Goal: Communication & Community: Answer question/provide support

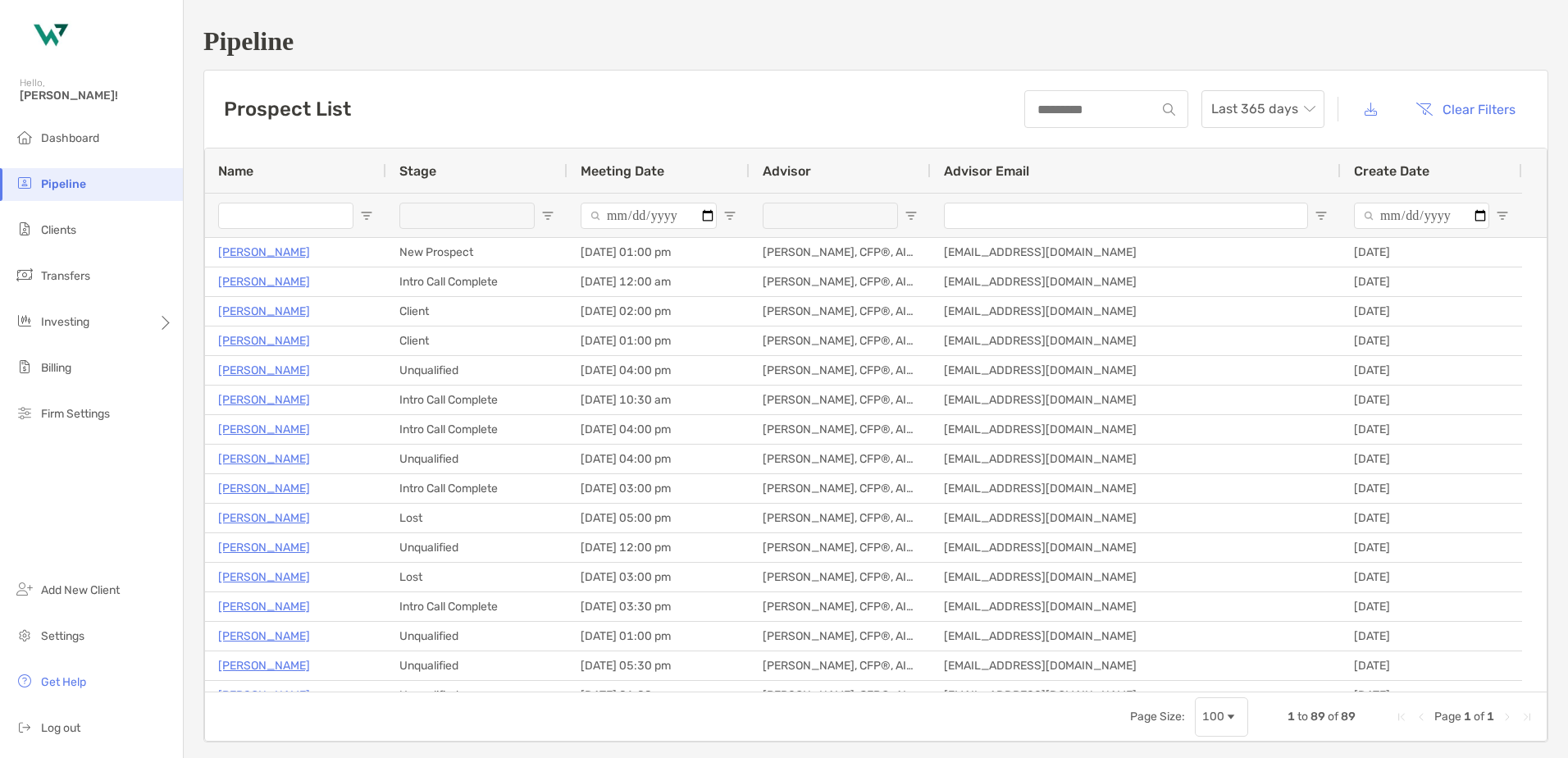
click at [909, 212] on span "Open Filter Menu" at bounding box center [910, 215] width 13 height 13
type input "**********"
click at [552, 209] on span "Open Filter Menu" at bounding box center [547, 215] width 13 height 13
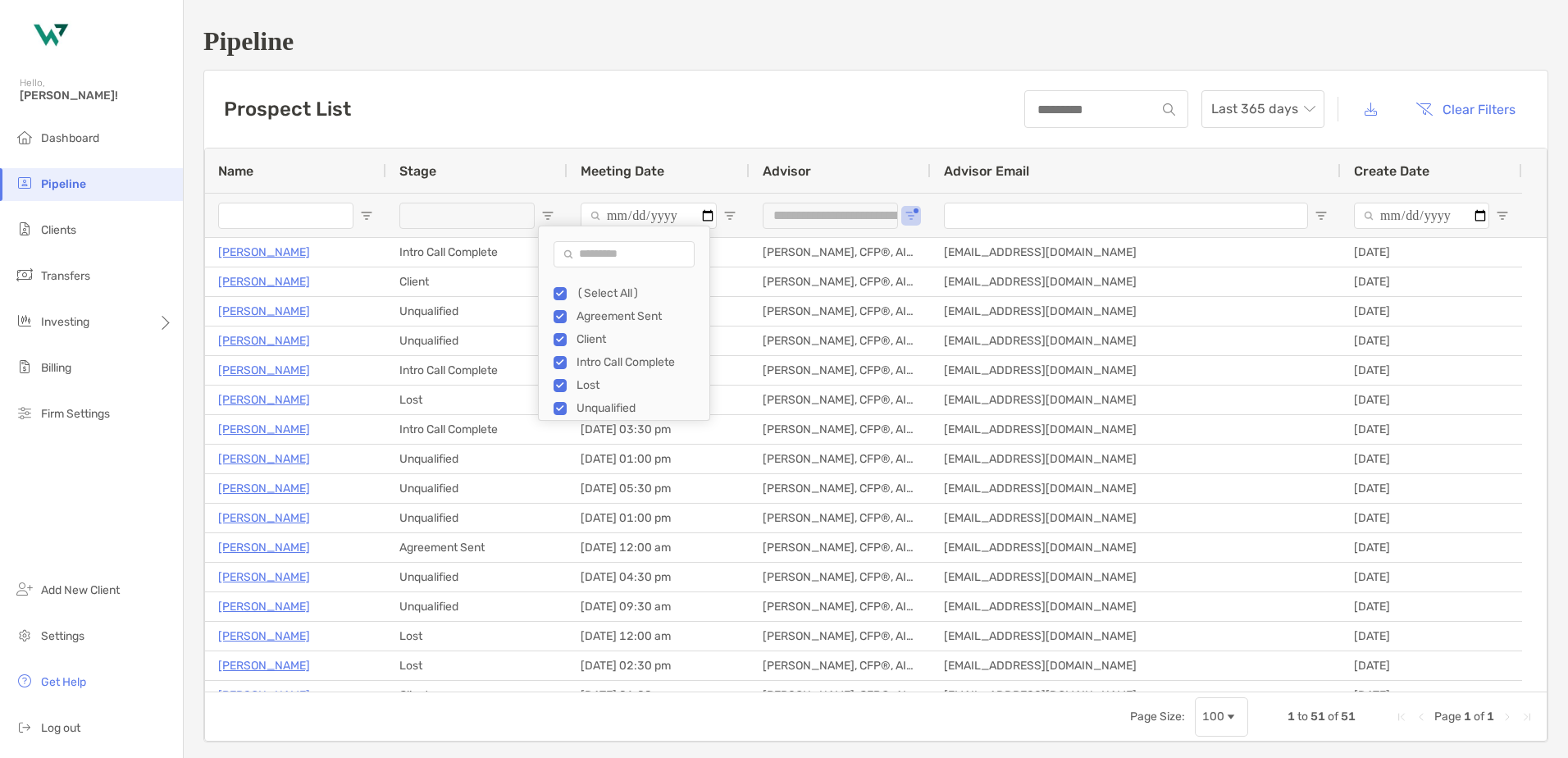
type input "***"
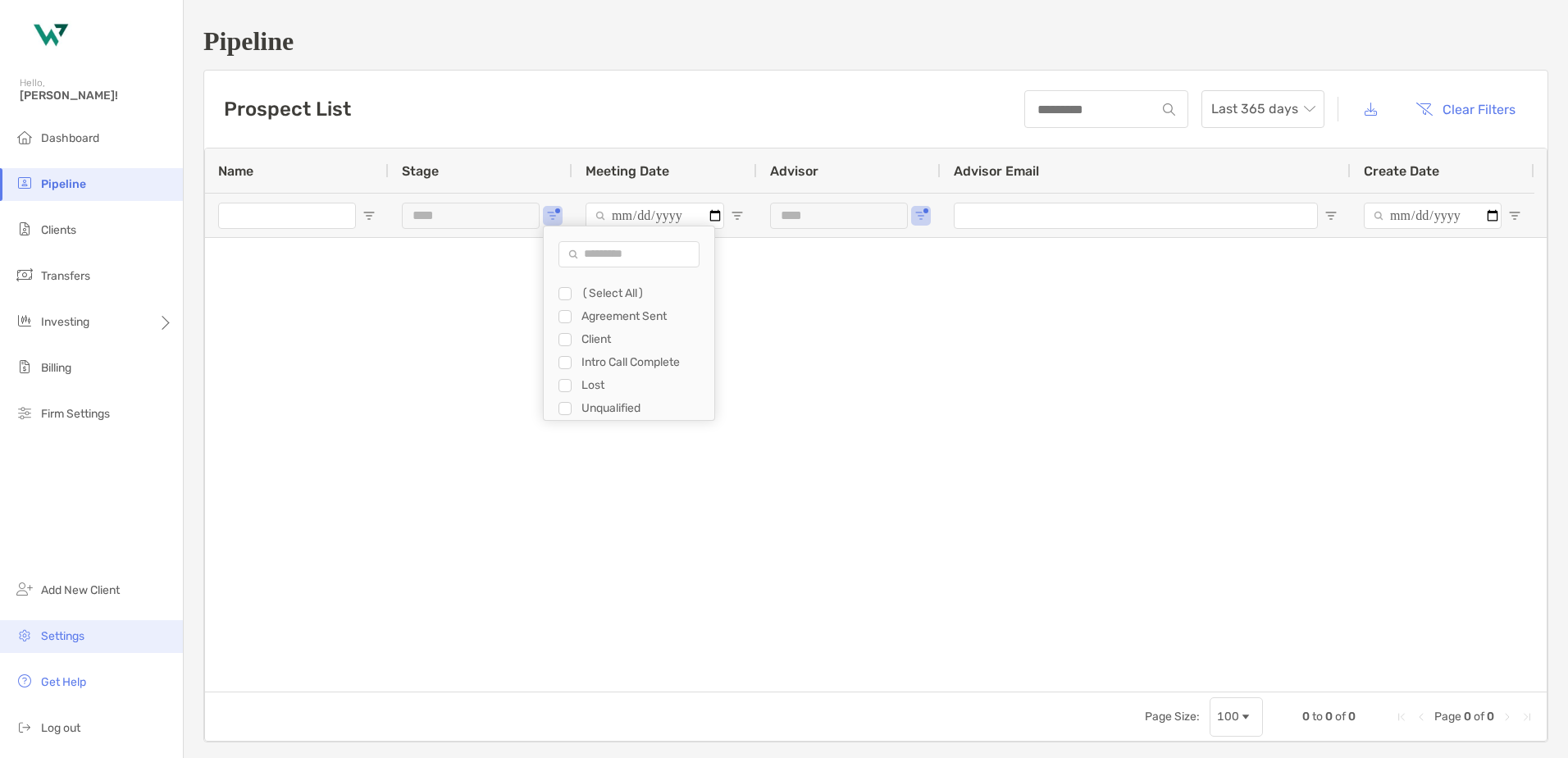
click at [73, 638] on span "Settings" at bounding box center [62, 635] width 44 height 14
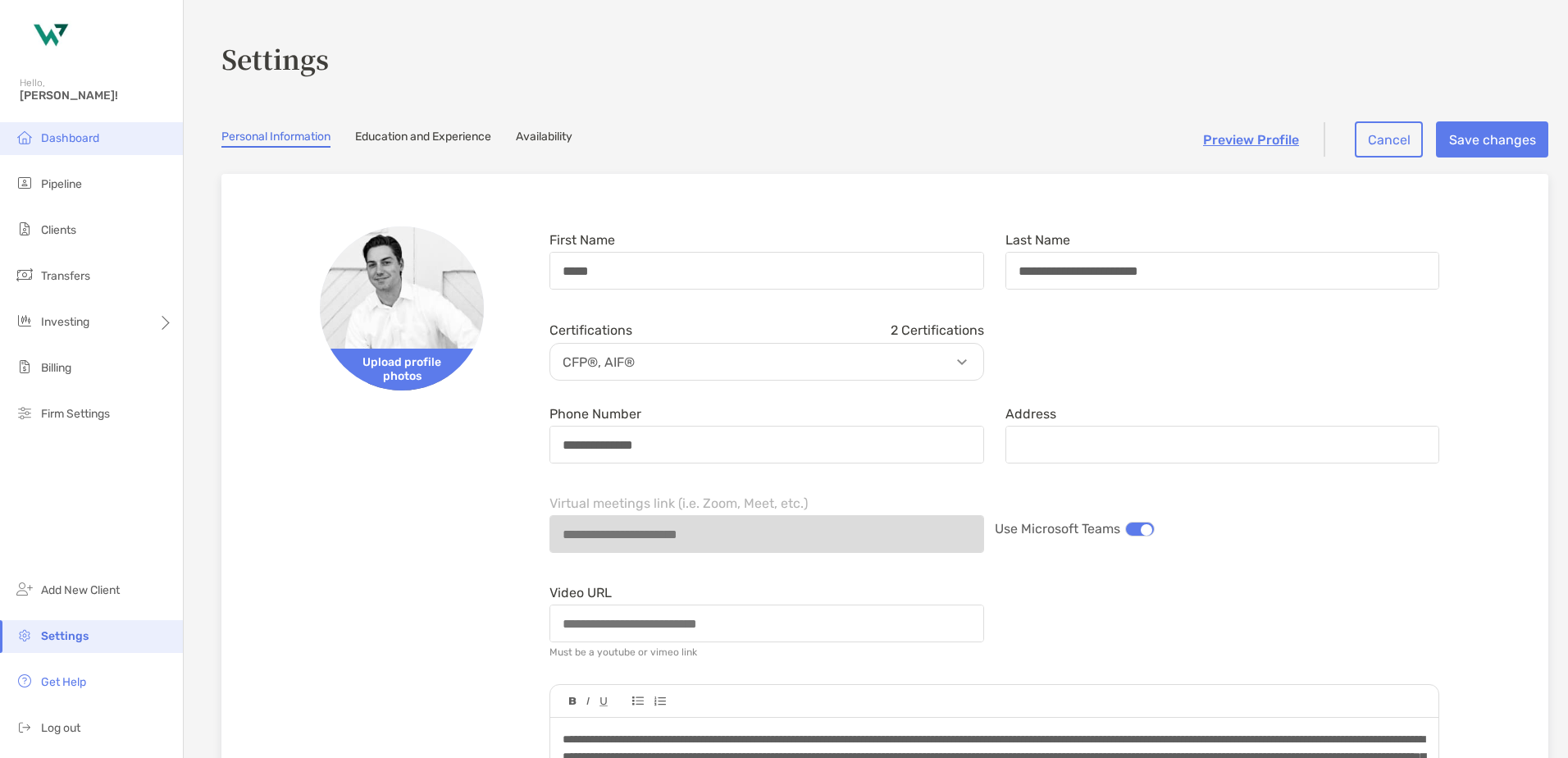
click at [69, 137] on span "Dashboard" at bounding box center [70, 138] width 58 height 14
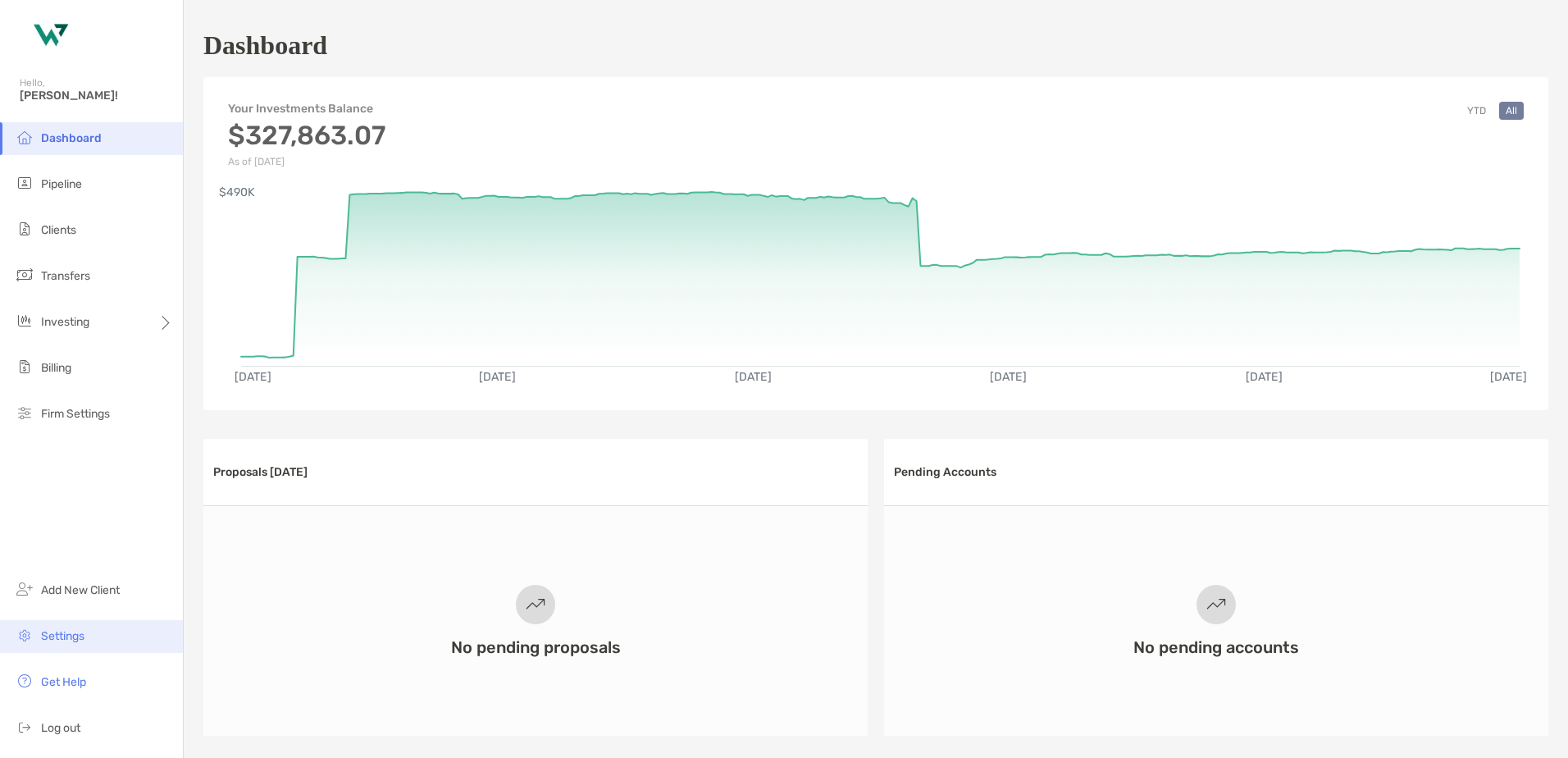
click at [80, 629] on span "Settings" at bounding box center [62, 635] width 44 height 14
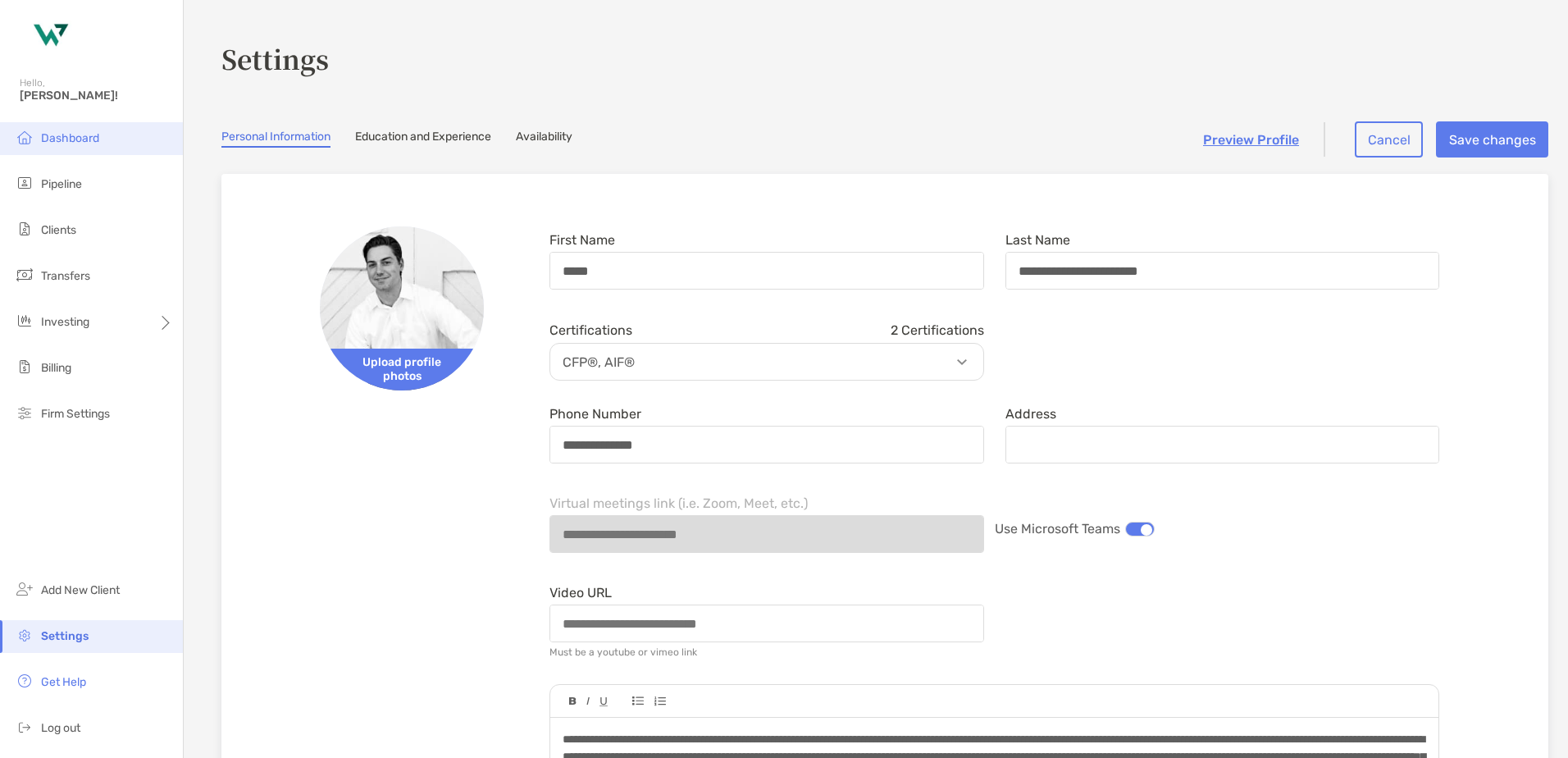
click at [66, 139] on span "Dashboard" at bounding box center [70, 138] width 58 height 14
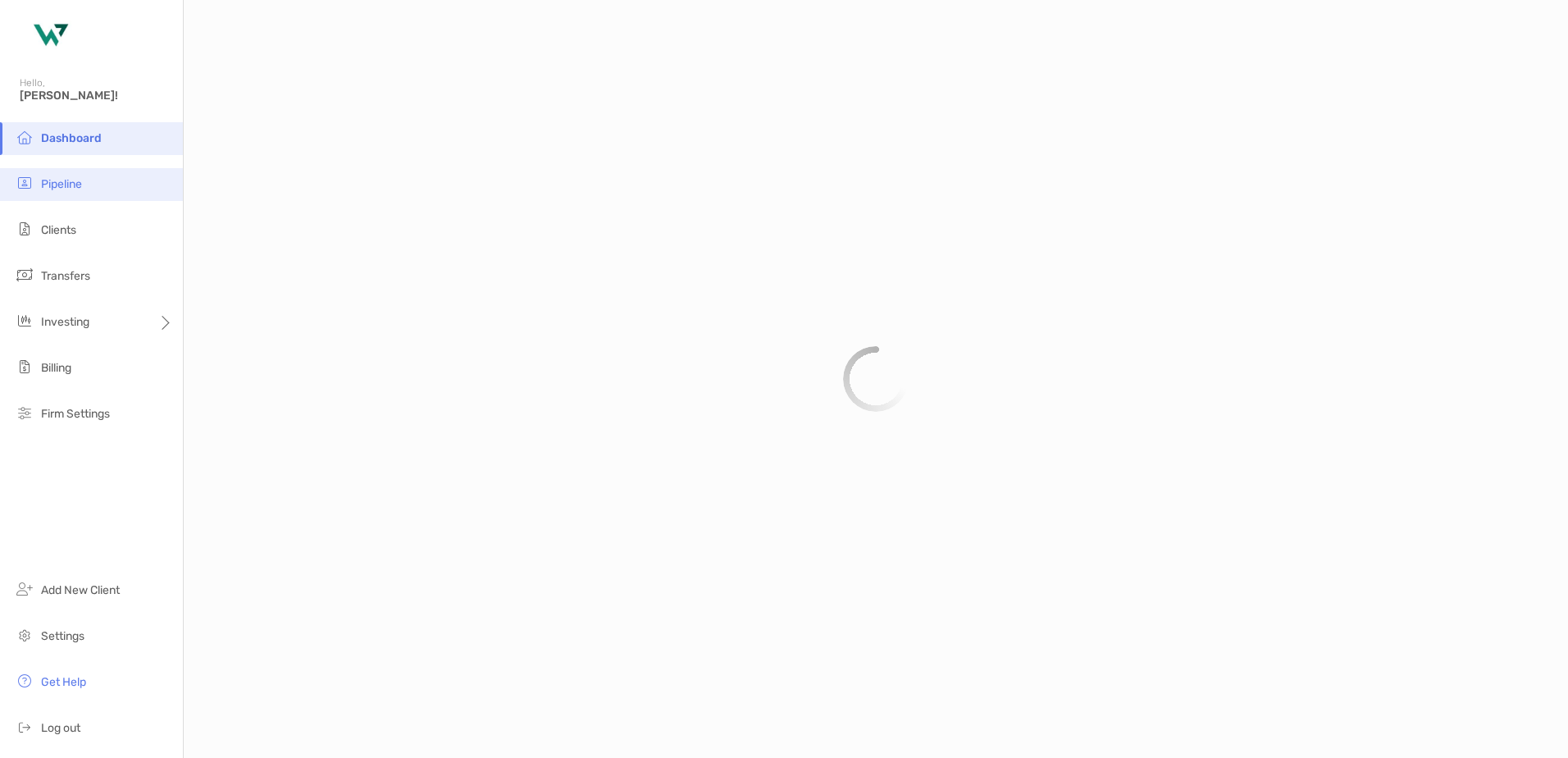
click at [63, 170] on li "Pipeline" at bounding box center [92, 185] width 183 height 33
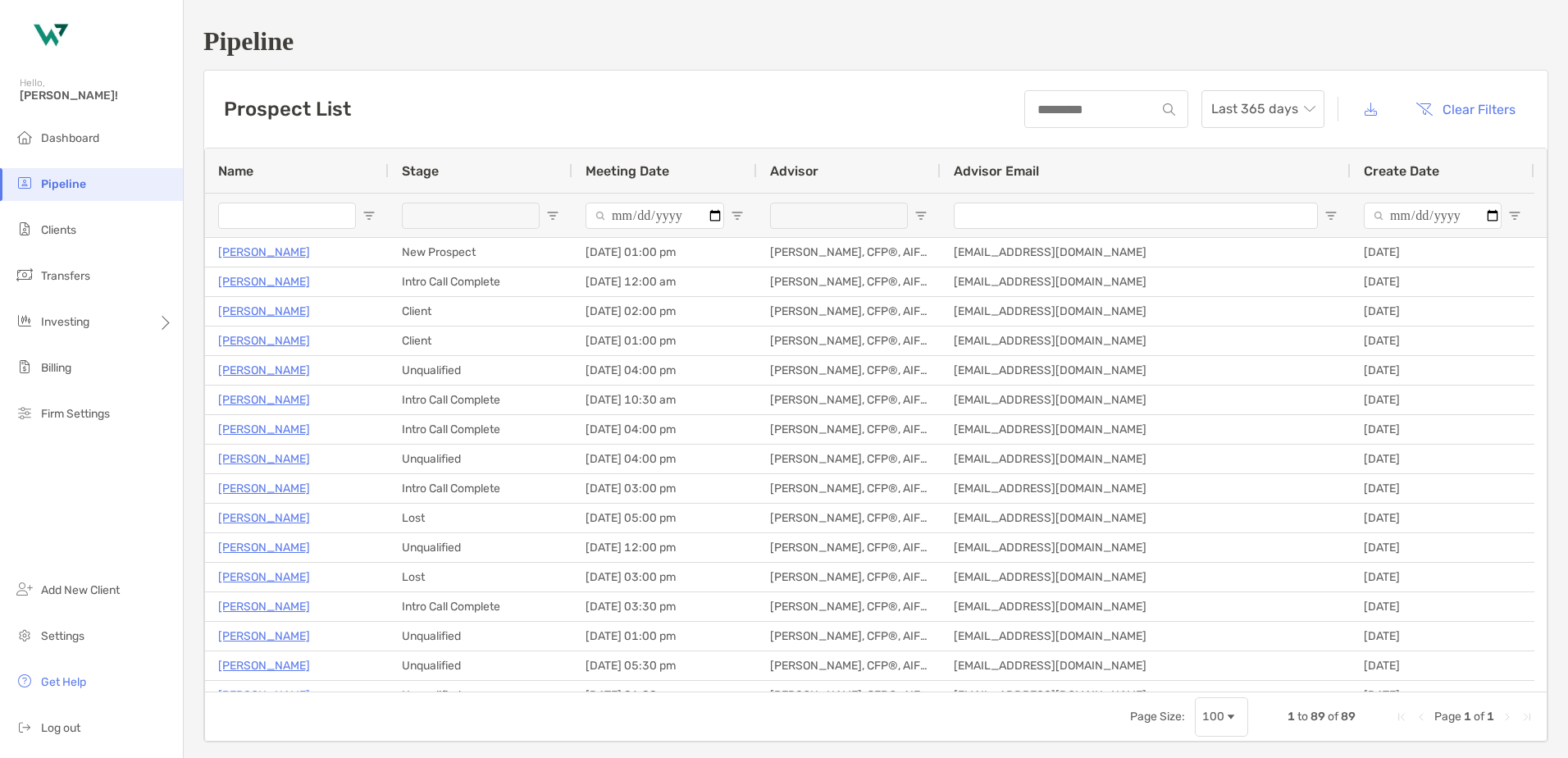
type input "***"
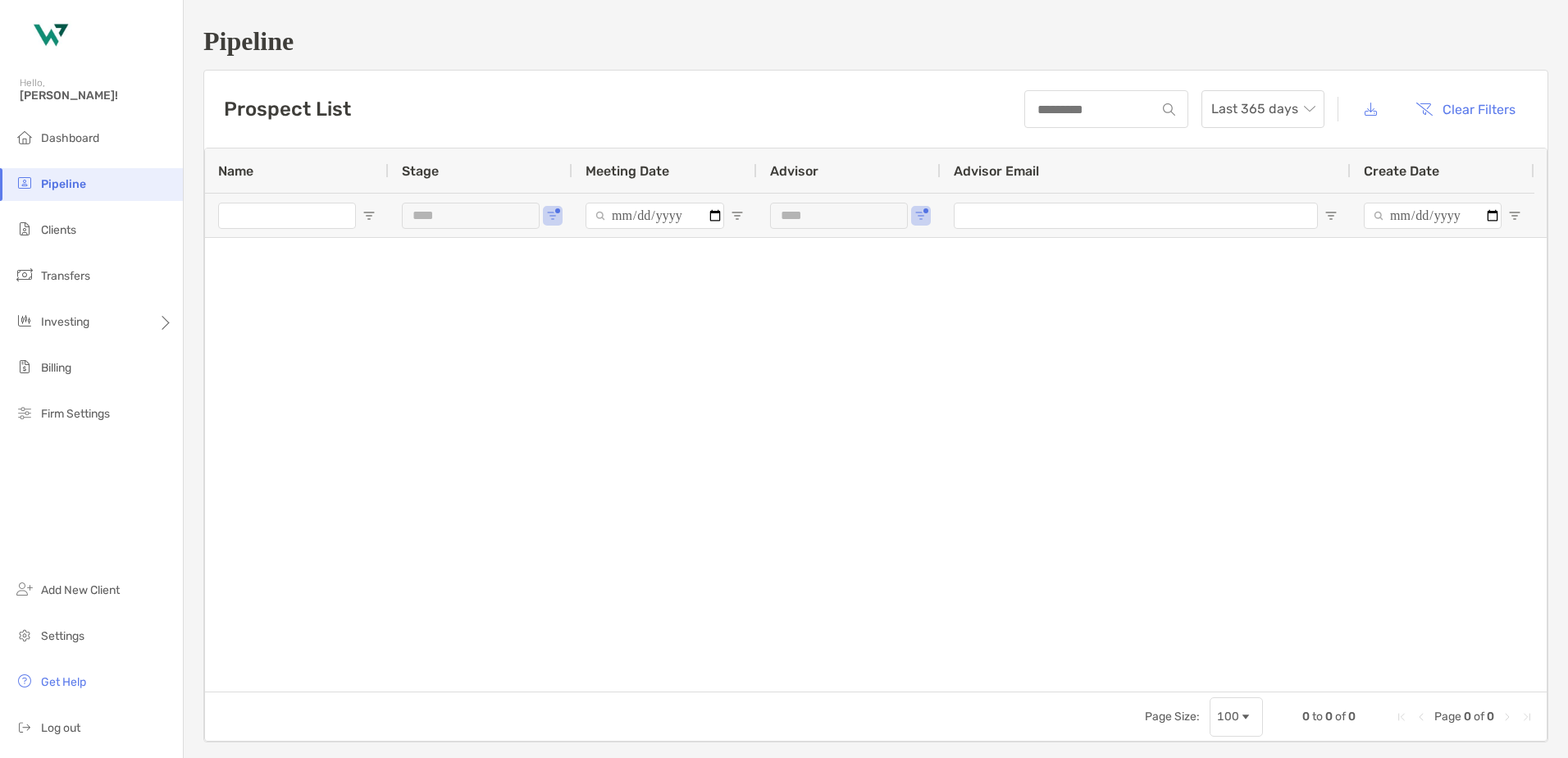
click at [51, 184] on span "Pipeline" at bounding box center [63, 184] width 45 height 14
click at [67, 228] on span "Clients" at bounding box center [58, 230] width 35 height 14
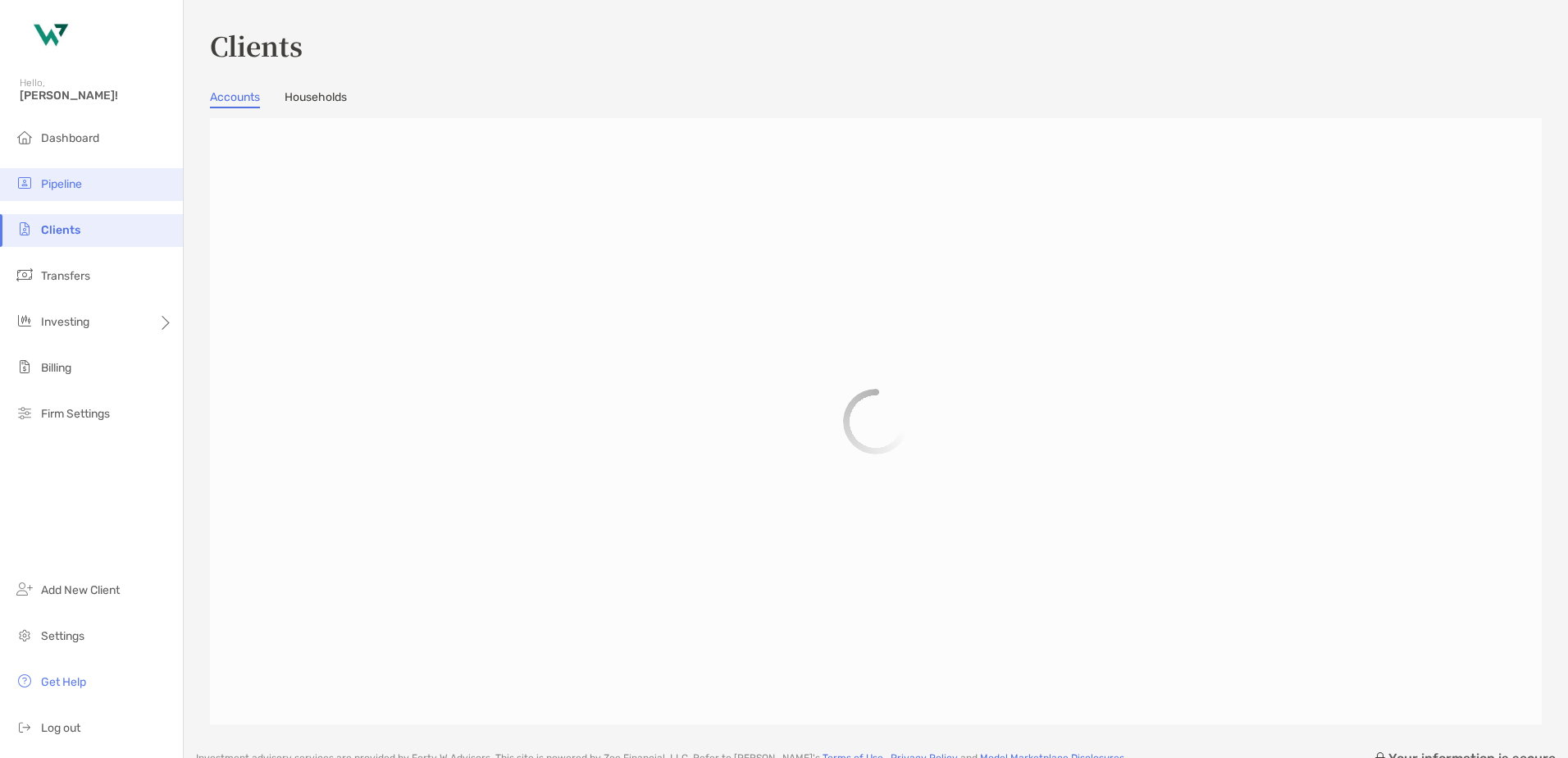
click at [70, 187] on span "Pipeline" at bounding box center [61, 184] width 41 height 14
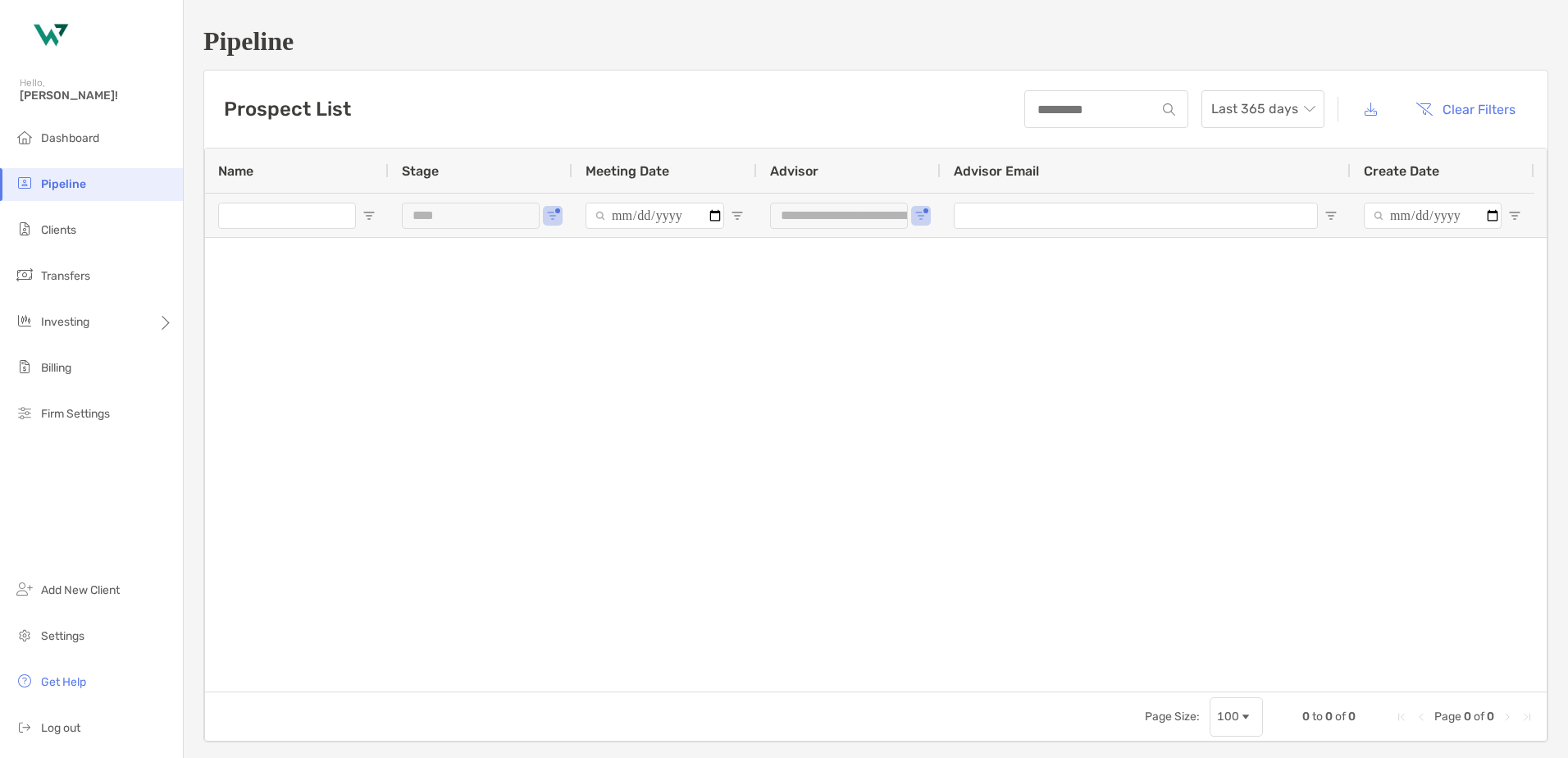
type input "***"
click at [82, 143] on span "Dashboard" at bounding box center [70, 138] width 58 height 14
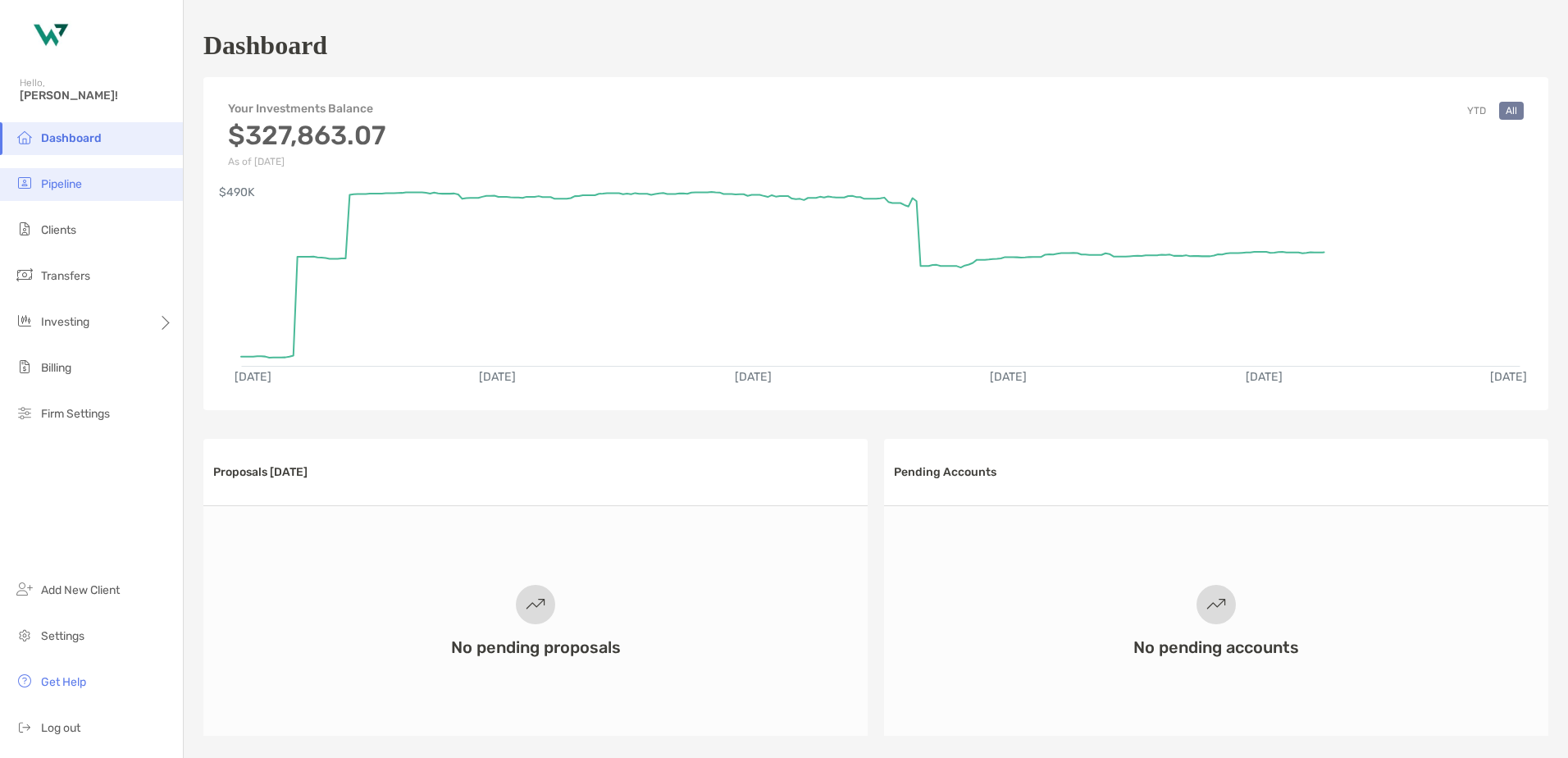
click at [80, 182] on span "Pipeline" at bounding box center [61, 184] width 41 height 14
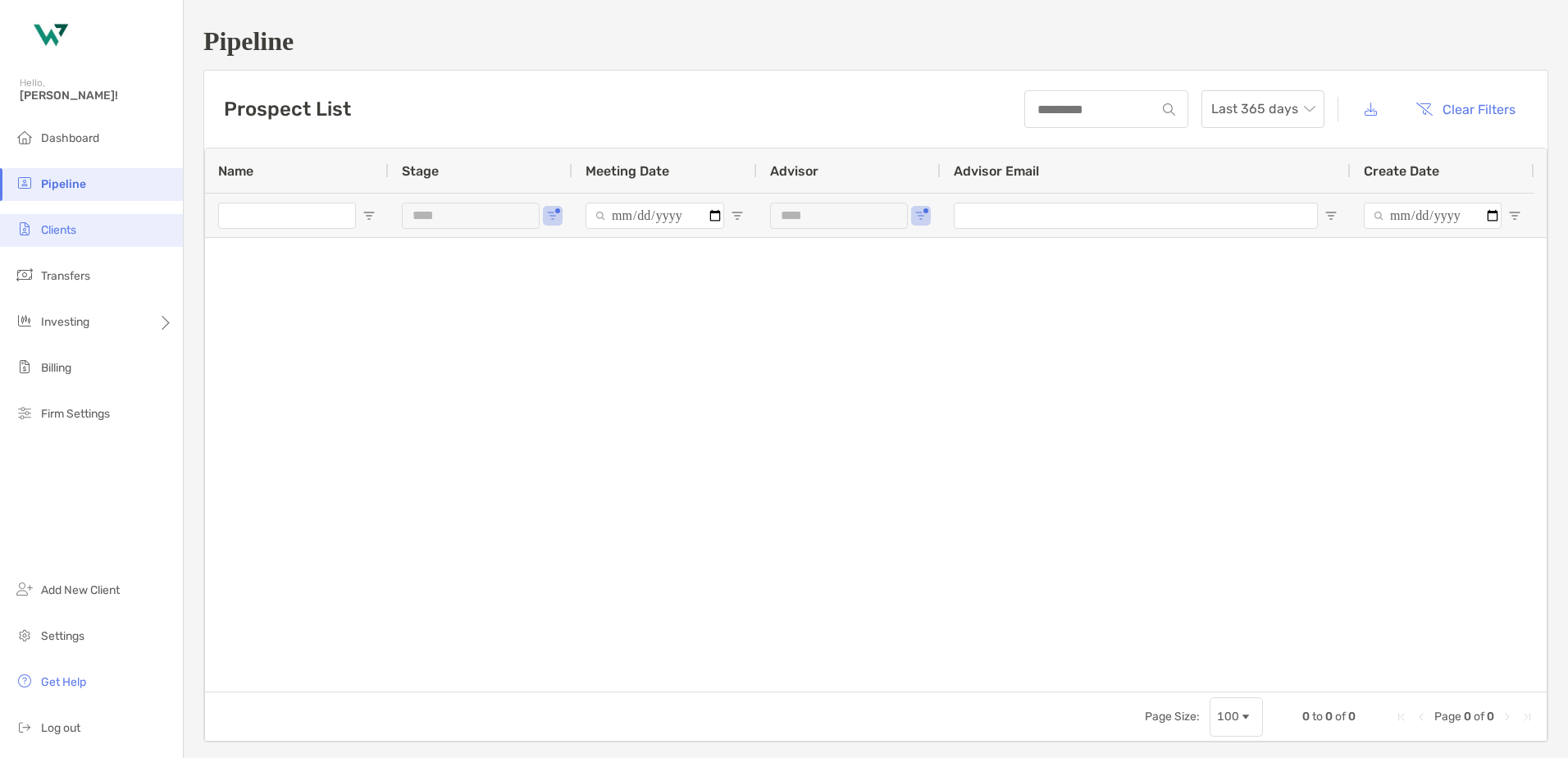
click at [80, 231] on li "Clients" at bounding box center [92, 231] width 183 height 33
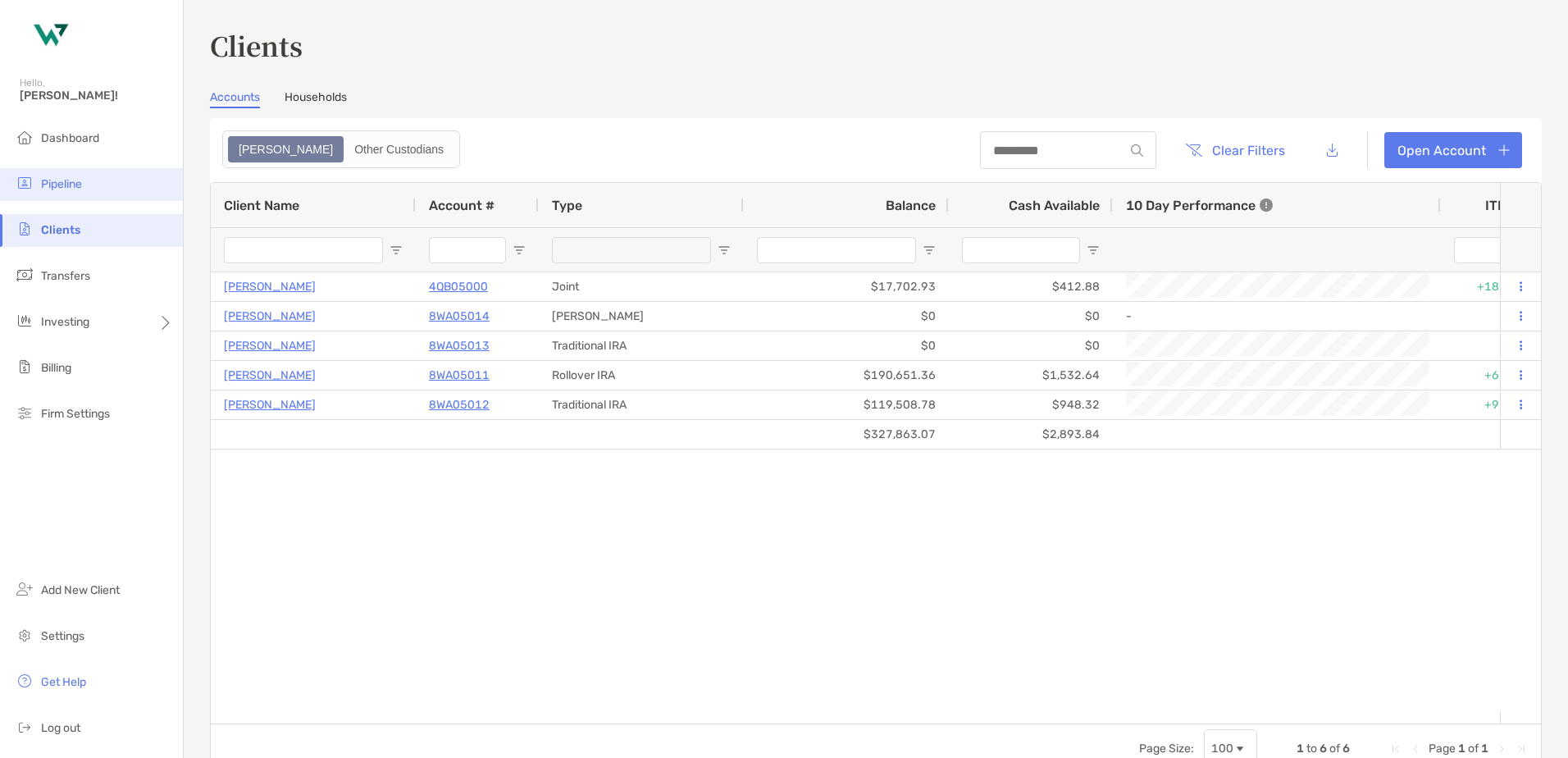
click at [82, 182] on span "Pipeline" at bounding box center [61, 184] width 41 height 14
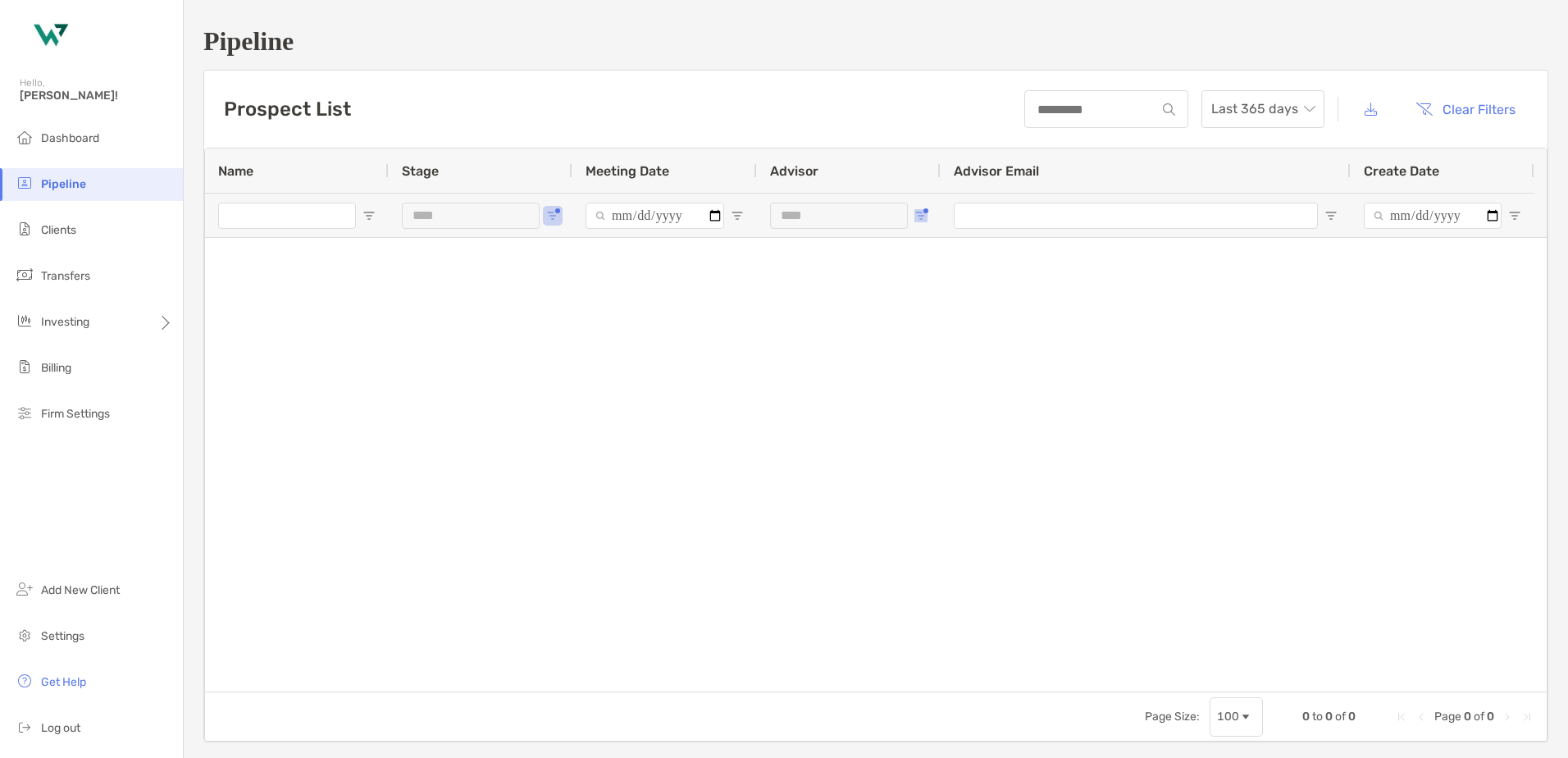
click at [922, 209] on button "Open Filter Menu" at bounding box center [920, 215] width 13 height 13
click at [549, 212] on span "Open Filter Menu" at bounding box center [552, 215] width 13 height 13
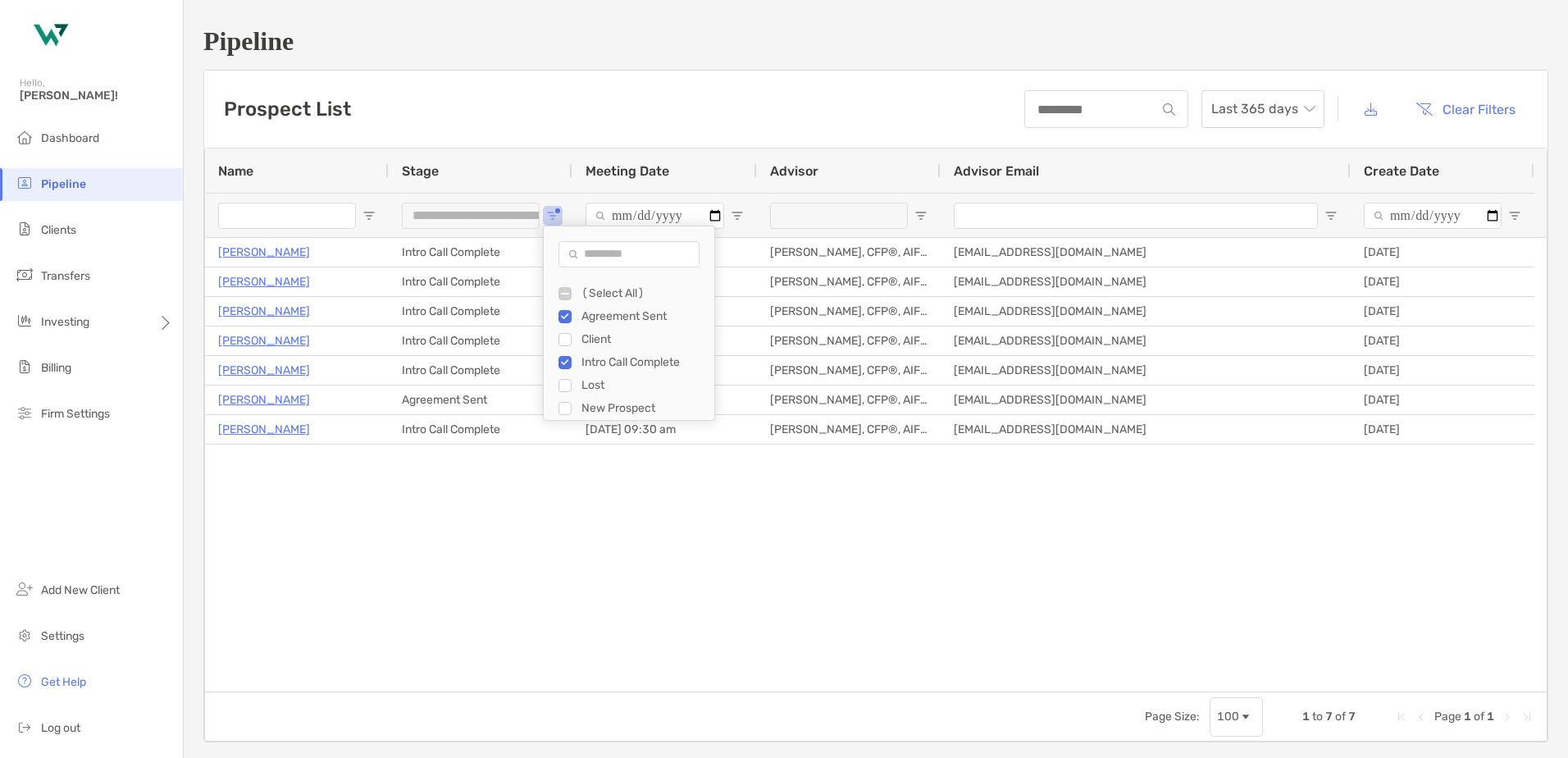
type input "**********"
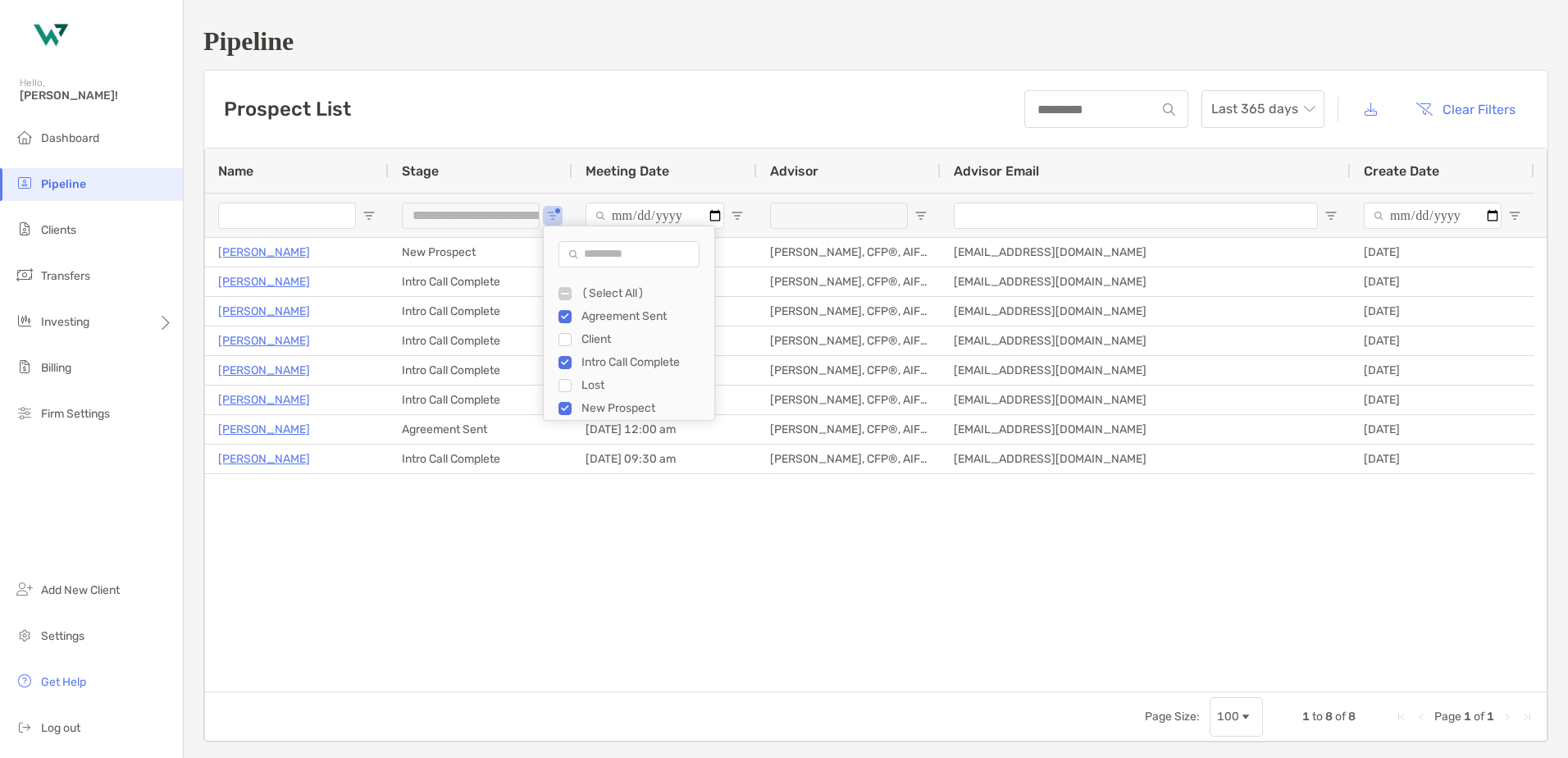
click at [921, 219] on span "Open Filter Menu" at bounding box center [920, 215] width 13 height 13
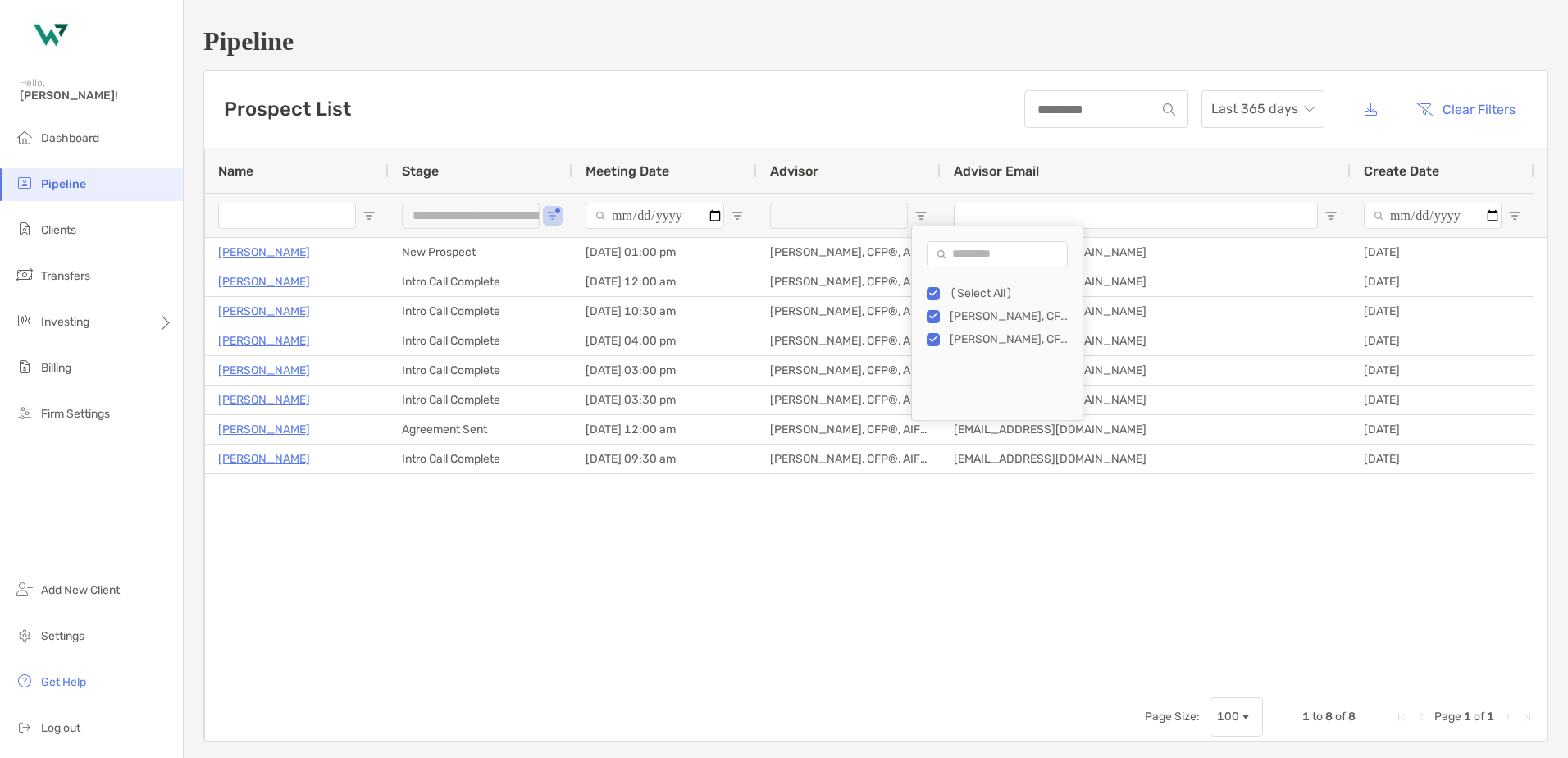
type input "**********"
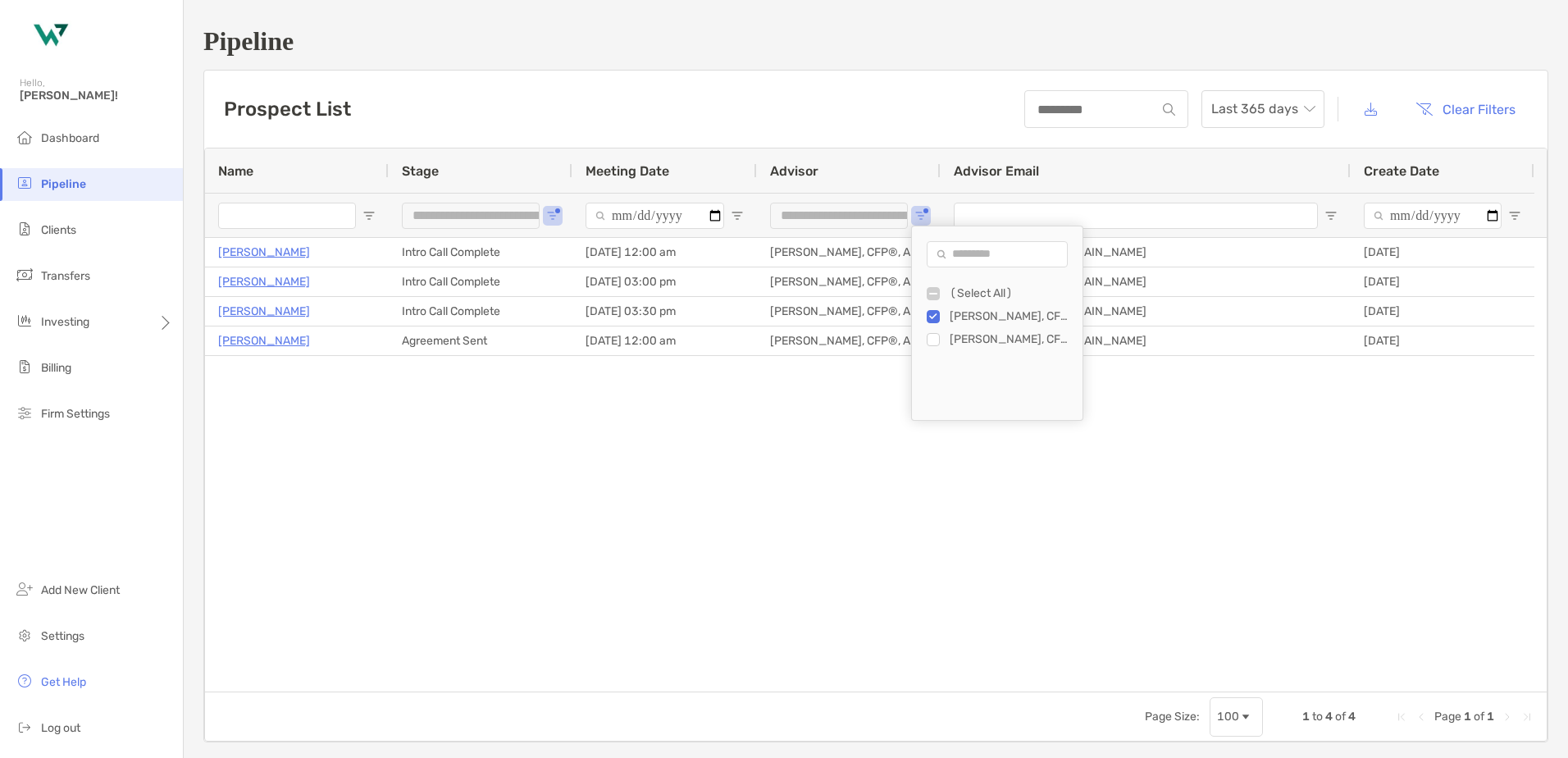
click at [809, 520] on div "Karen Alden Agreement Sent 07/23/2025 - 12:00 am Chris Thomas, CFP®, AIF®, CPFA…" at bounding box center [875, 464] width 1342 height 453
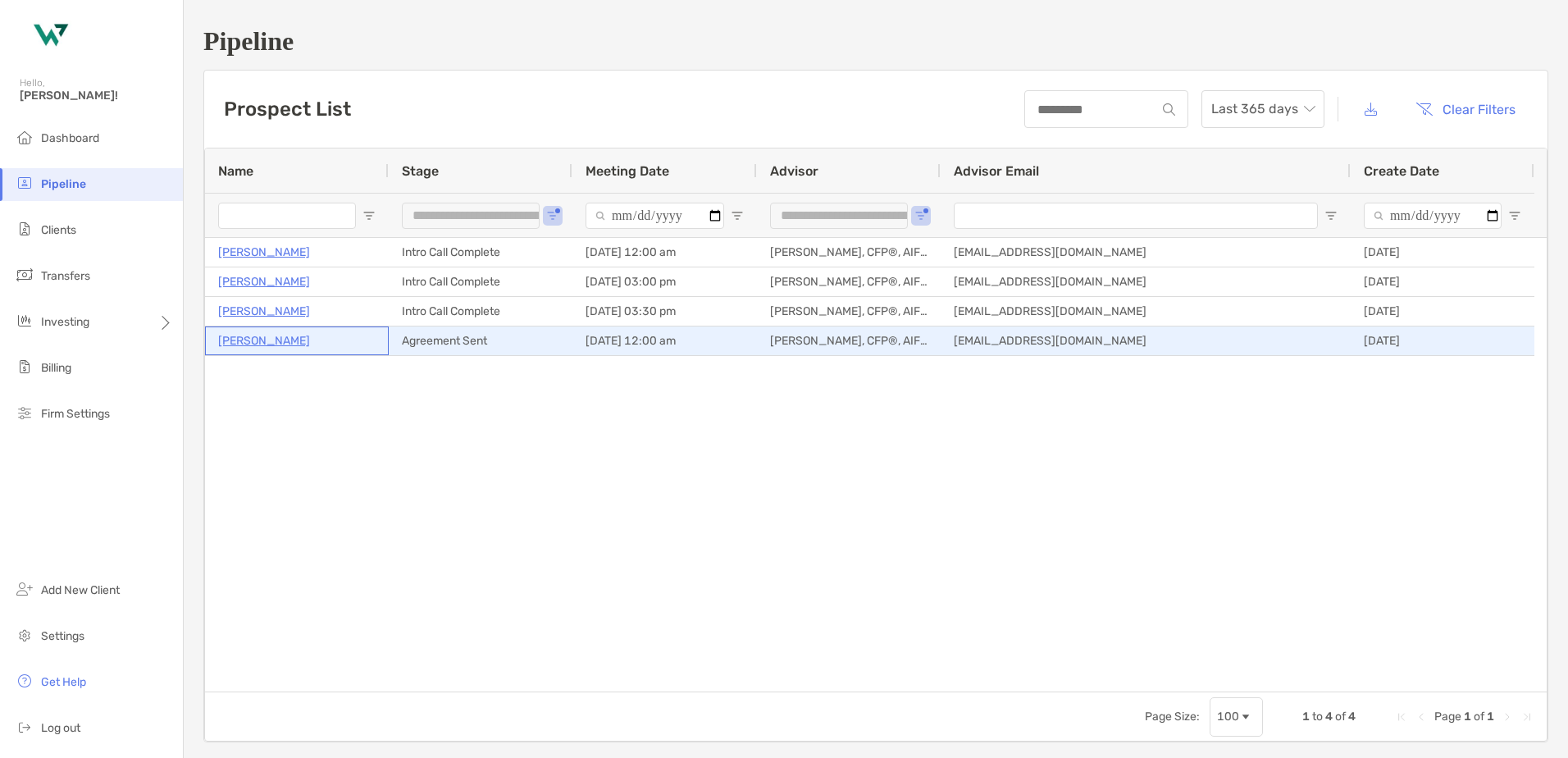
click at [262, 334] on p "Karen Alden" at bounding box center [264, 340] width 92 height 20
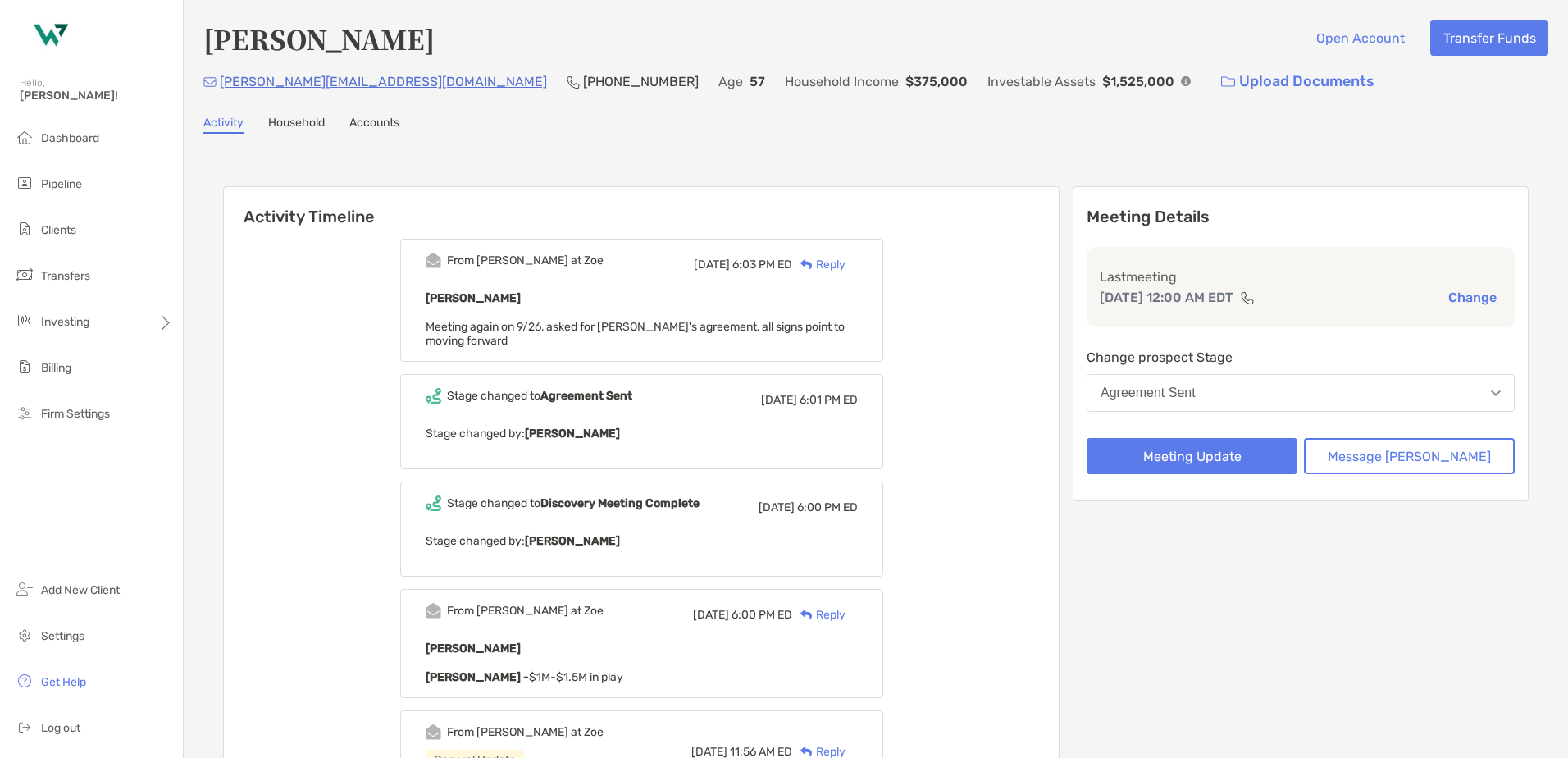
click at [846, 262] on div "Reply" at bounding box center [819, 265] width 54 height 18
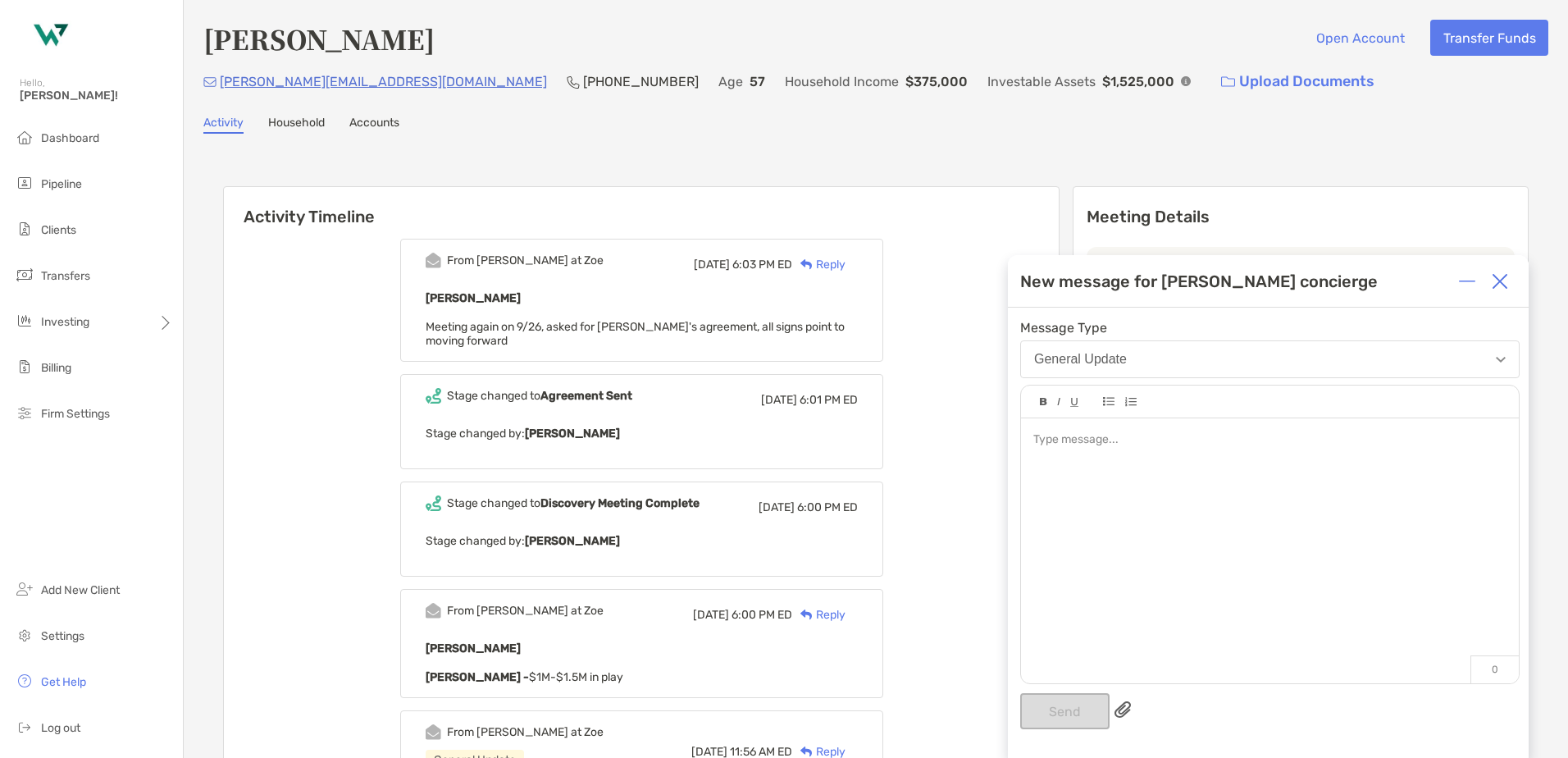
click at [1180, 238] on div "Meeting Details Last meeting Jul 23, 12:00 AM EDT Change Change prospect Stage …" at bounding box center [1301, 343] width 456 height 315
click at [1511, 270] on div at bounding box center [1500, 282] width 33 height 33
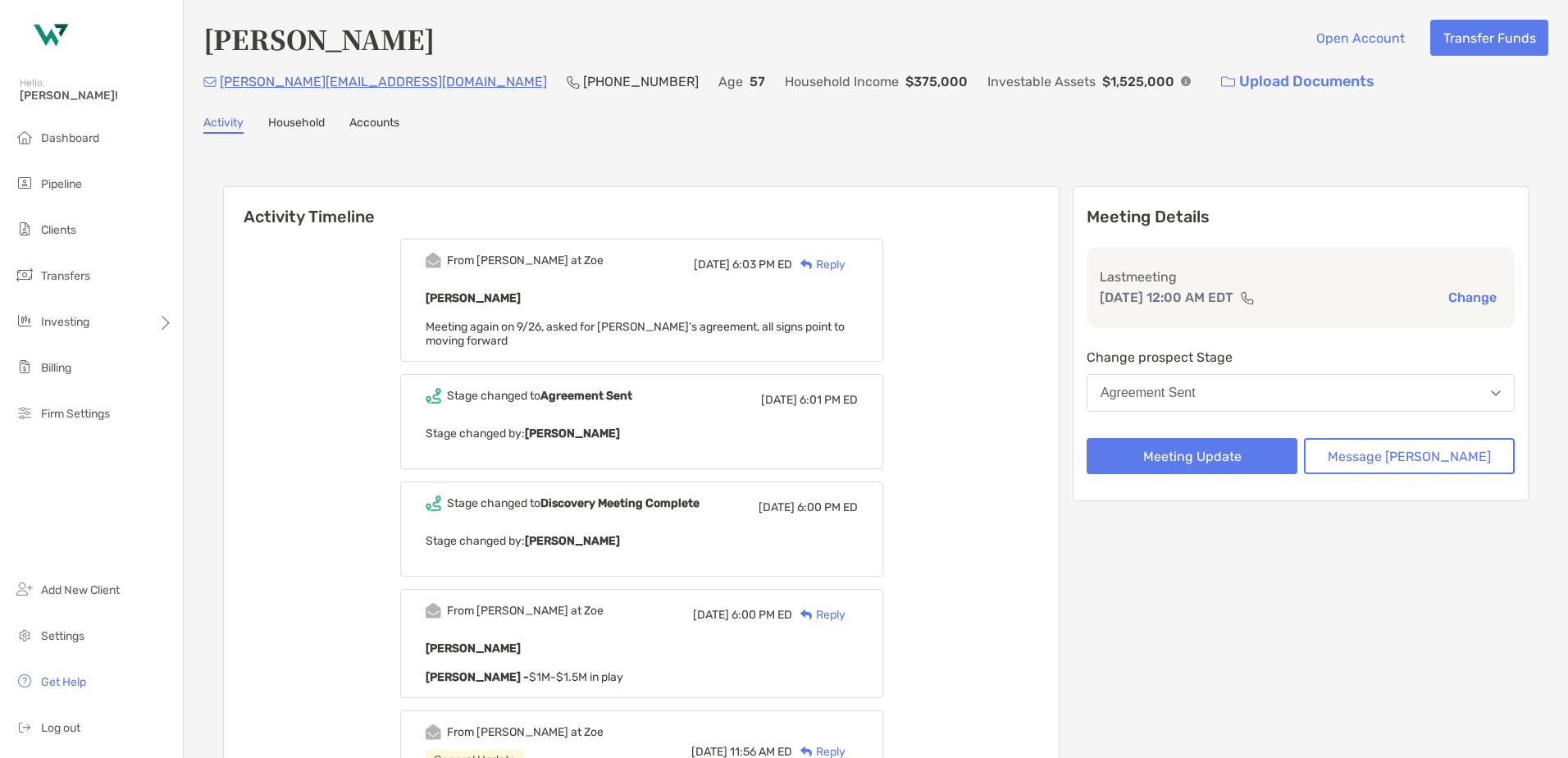
click at [1282, 383] on button "Agreement Sent" at bounding box center [1300, 393] width 428 height 38
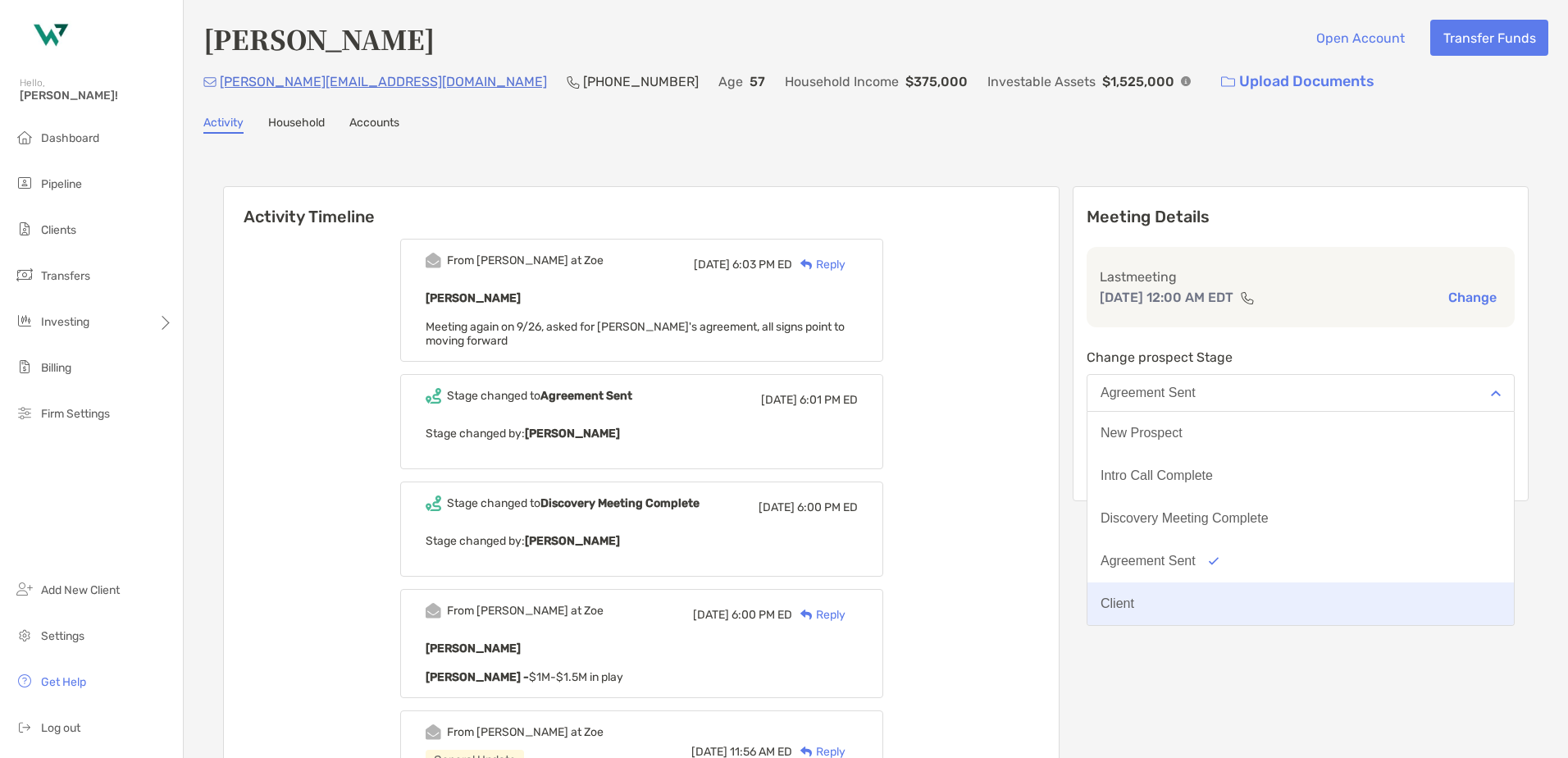
click at [1206, 600] on button "Client" at bounding box center [1301, 603] width 427 height 43
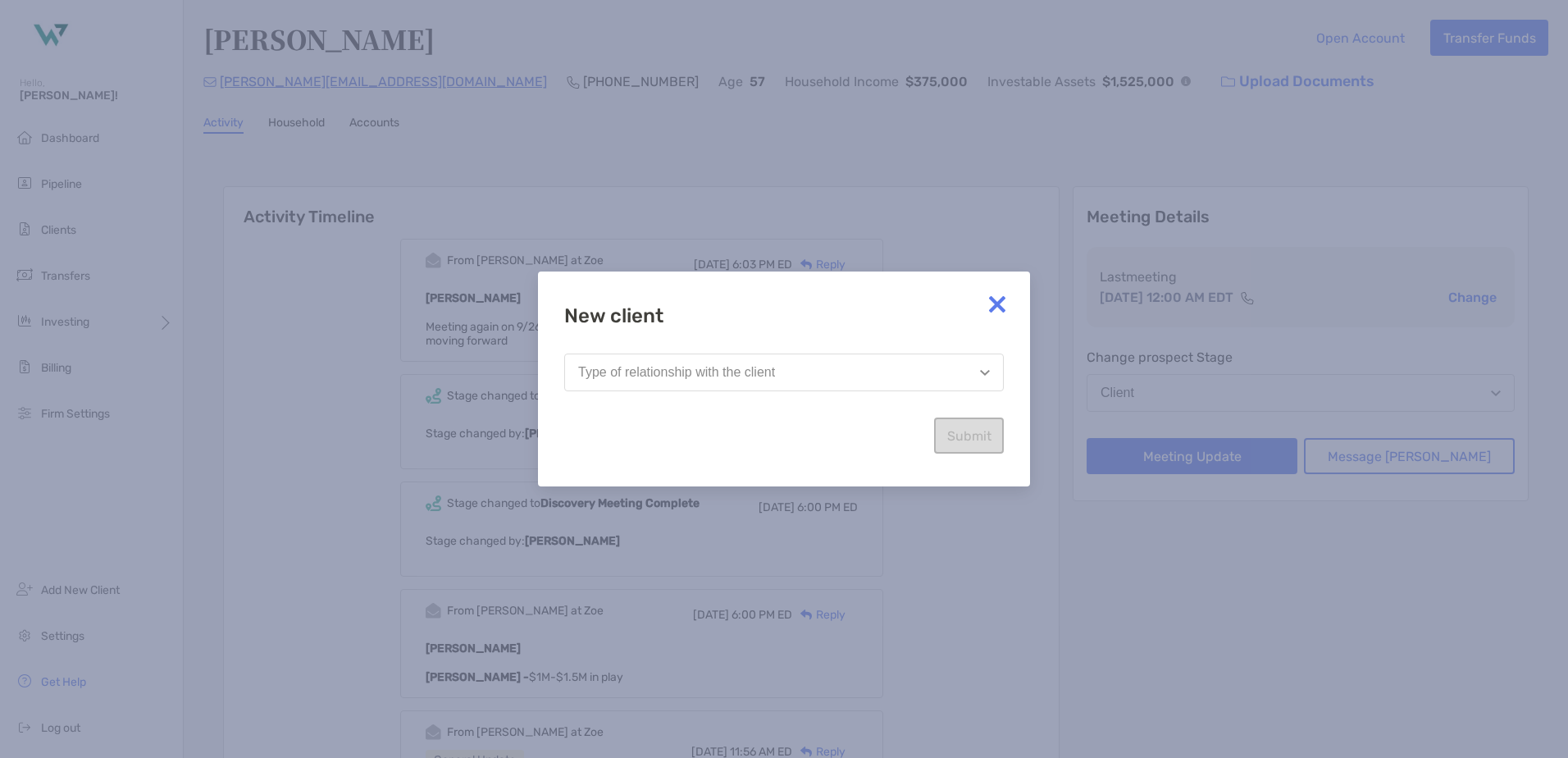
click at [805, 386] on button "Type of relationship with the client" at bounding box center [784, 372] width 440 height 38
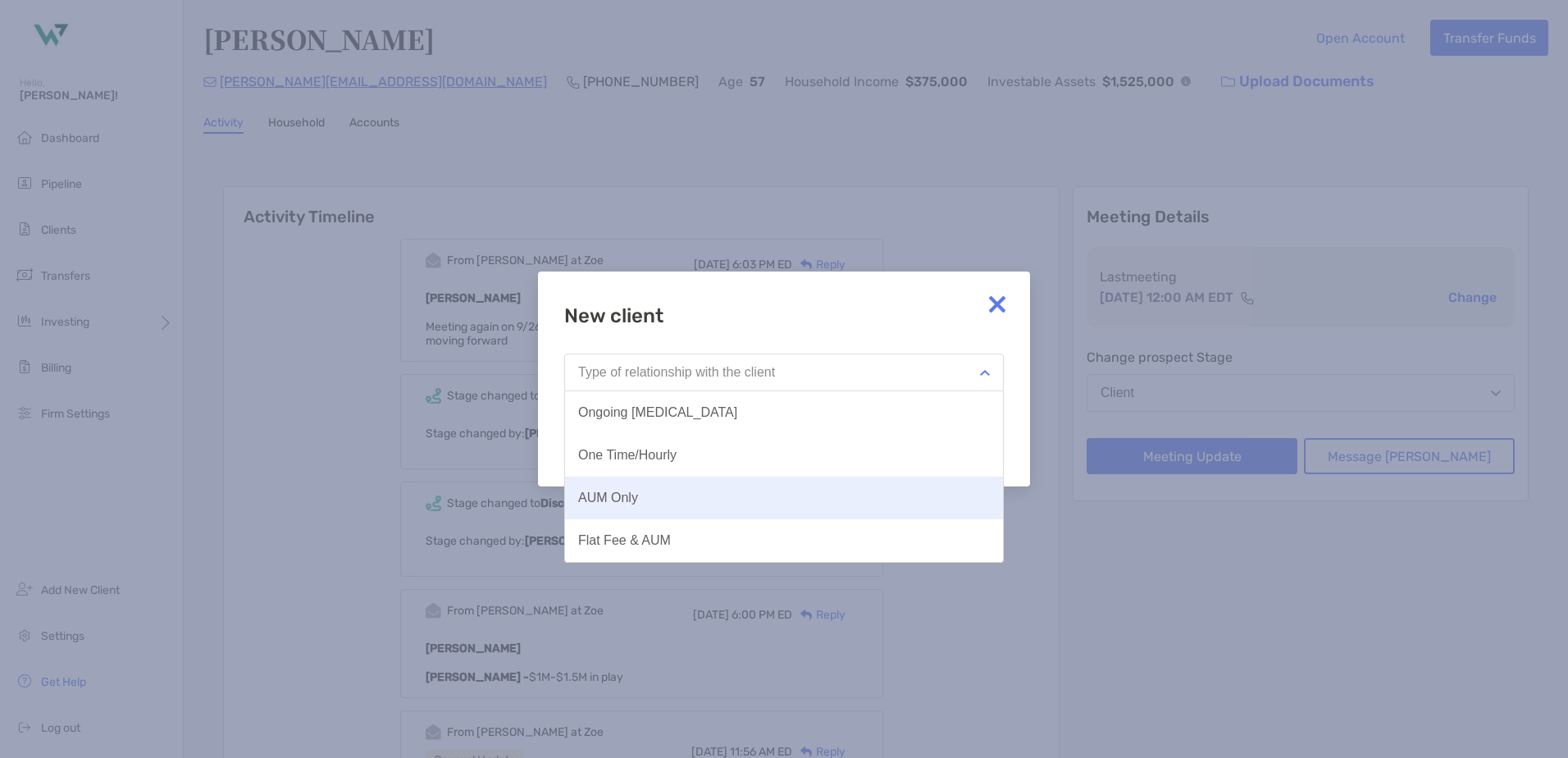
click at [714, 499] on button "AUM Only" at bounding box center [784, 498] width 438 height 43
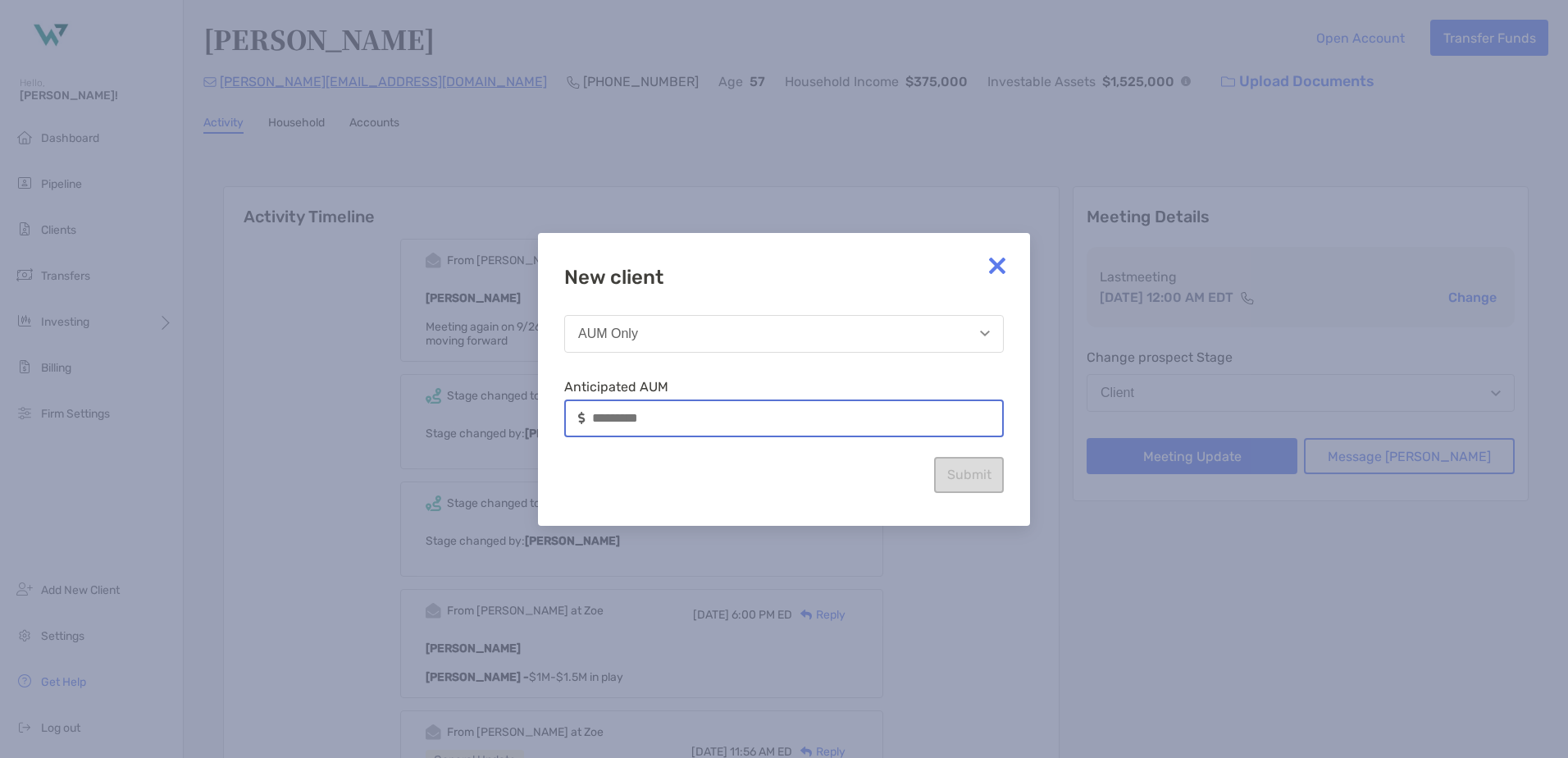
click at [656, 420] on input at bounding box center [797, 418] width 410 height 14
drag, startPoint x: 656, startPoint y: 420, endPoint x: 573, endPoint y: 423, distance: 83.1
click at [573, 423] on div at bounding box center [784, 418] width 440 height 38
type input "*******"
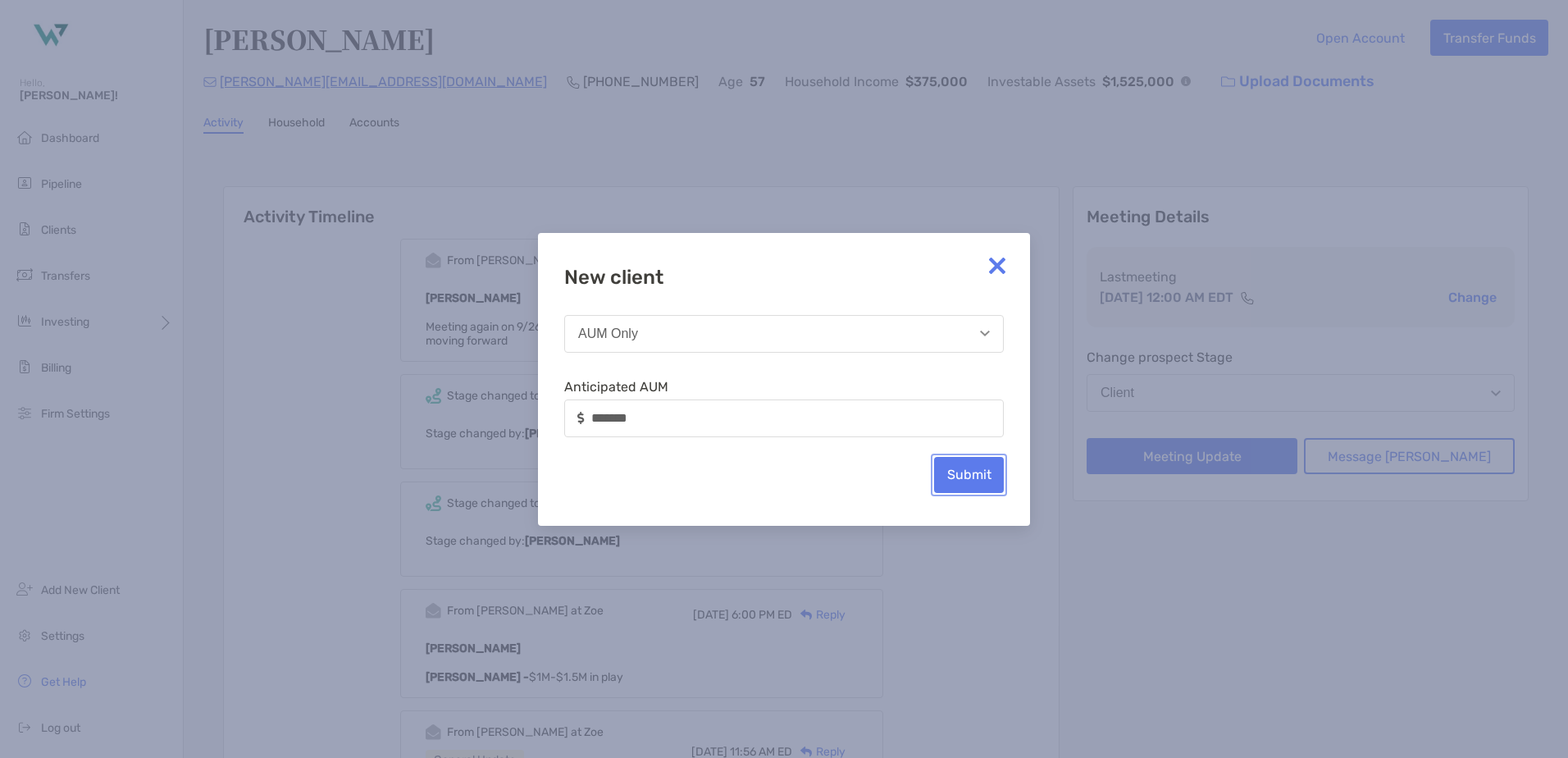
click at [975, 480] on button "Submit" at bounding box center [970, 474] width 70 height 36
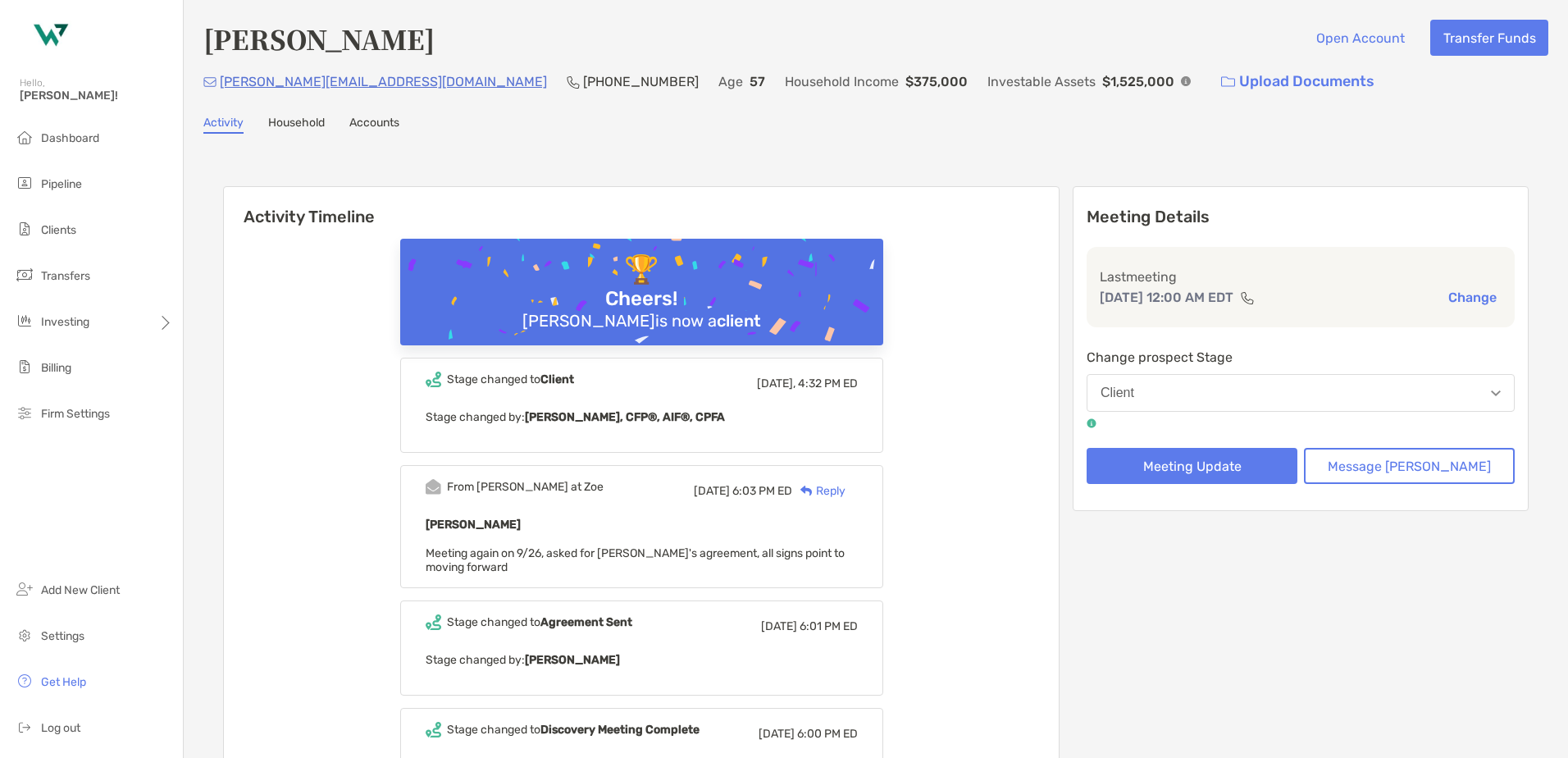
click at [846, 492] on div "Reply" at bounding box center [819, 491] width 54 height 18
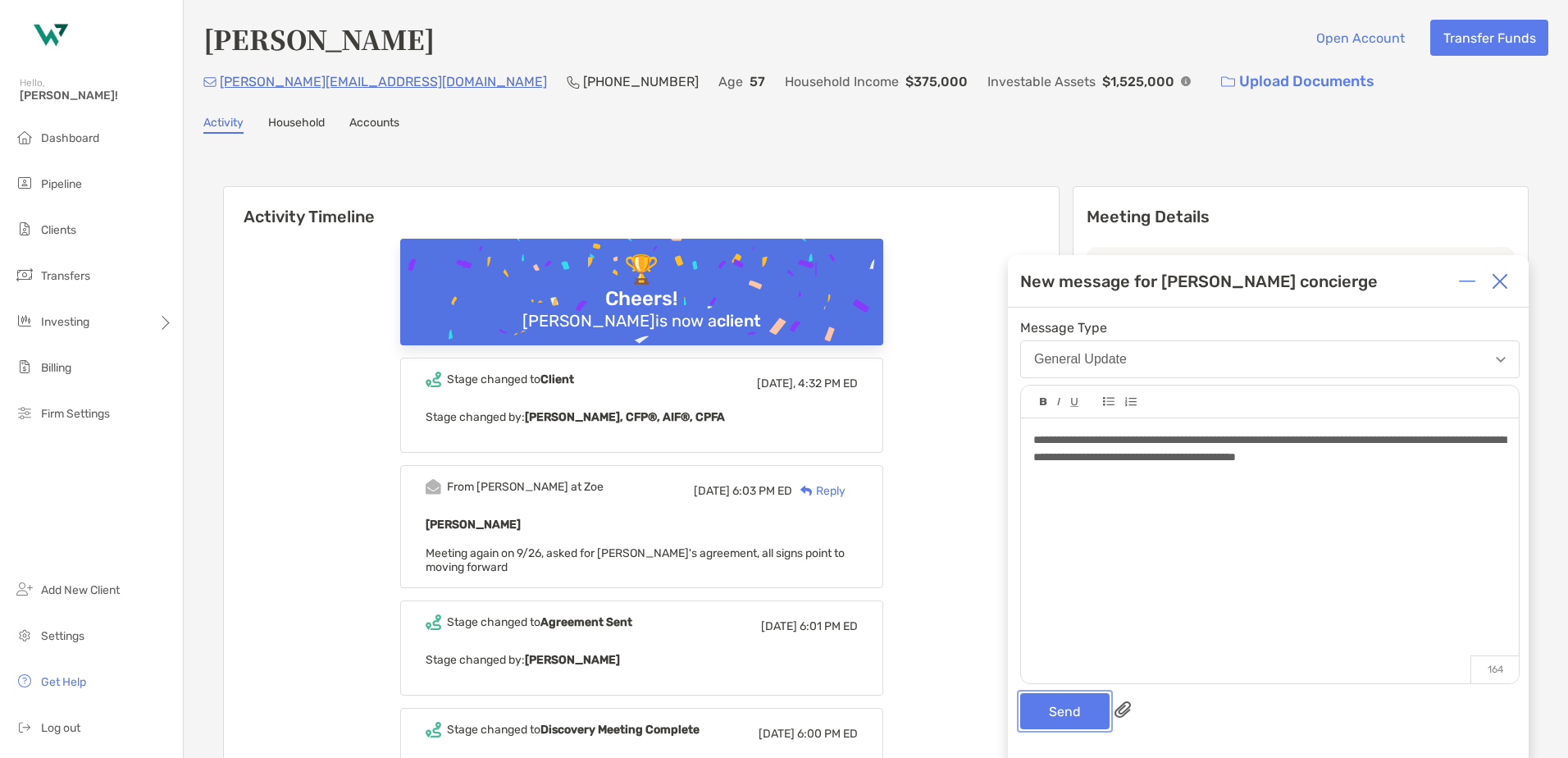
click at [1050, 717] on button "Send" at bounding box center [1065, 710] width 90 height 36
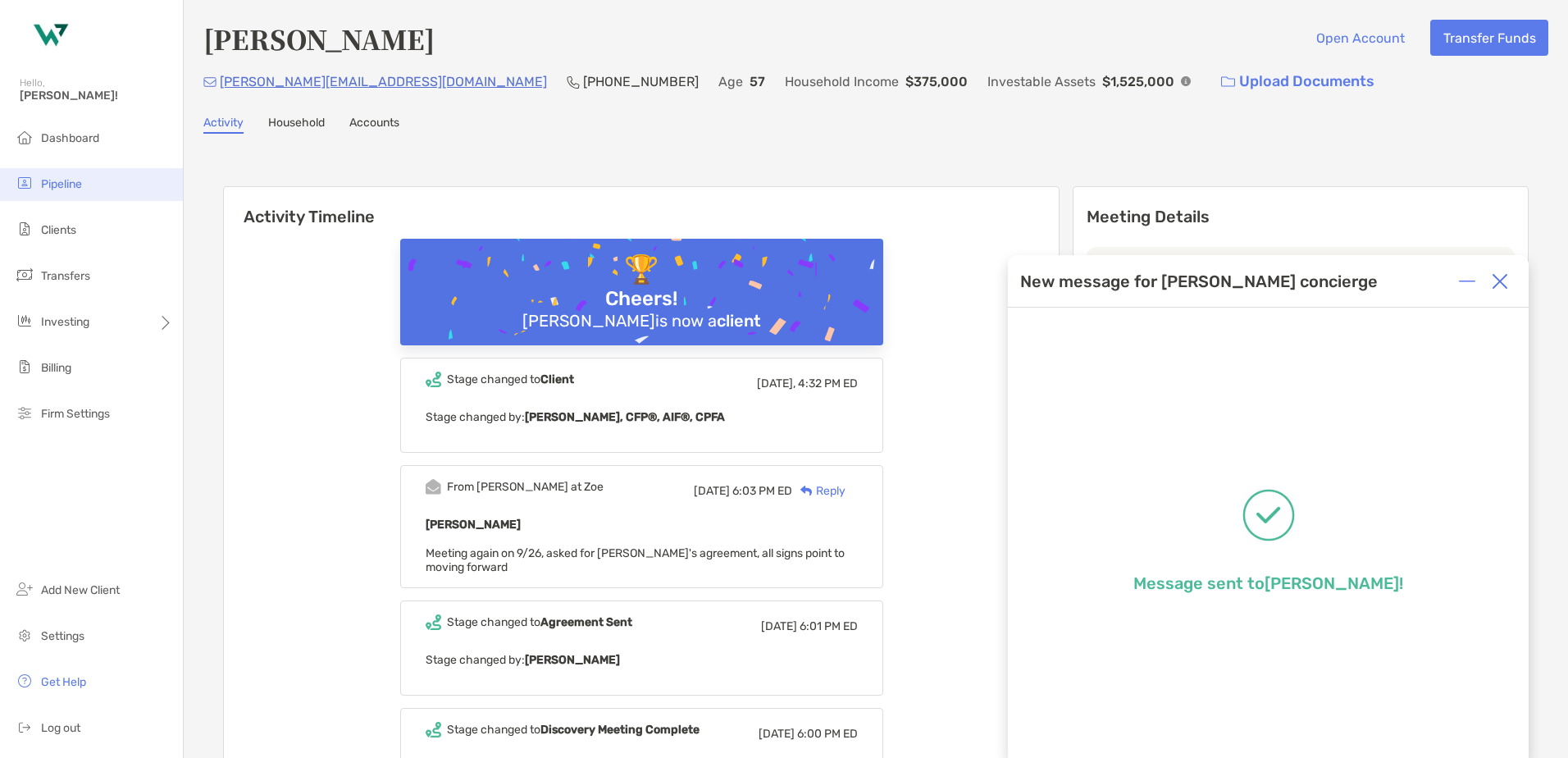
click at [58, 190] on span "Pipeline" at bounding box center [61, 184] width 41 height 14
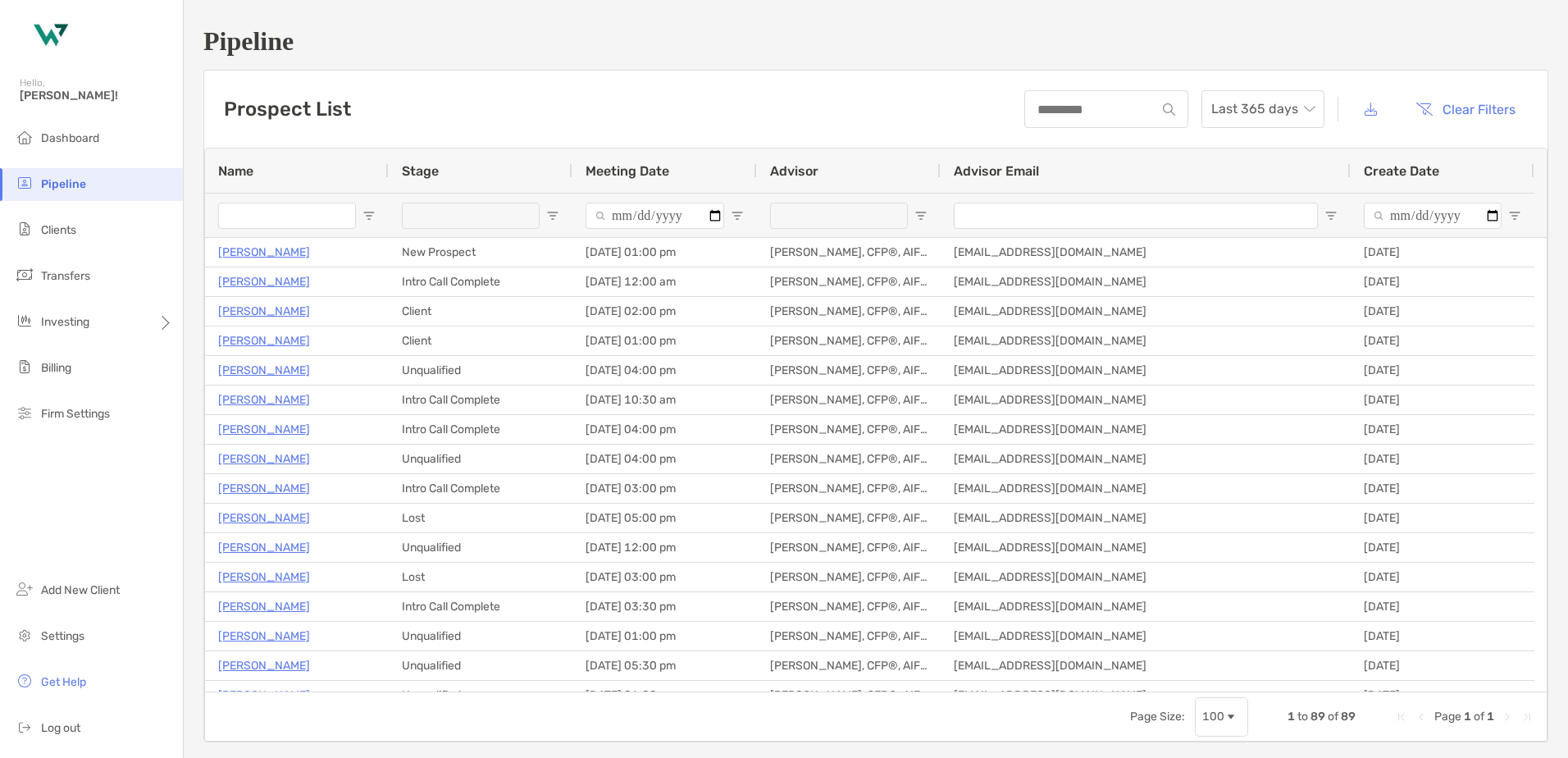
type input "**********"
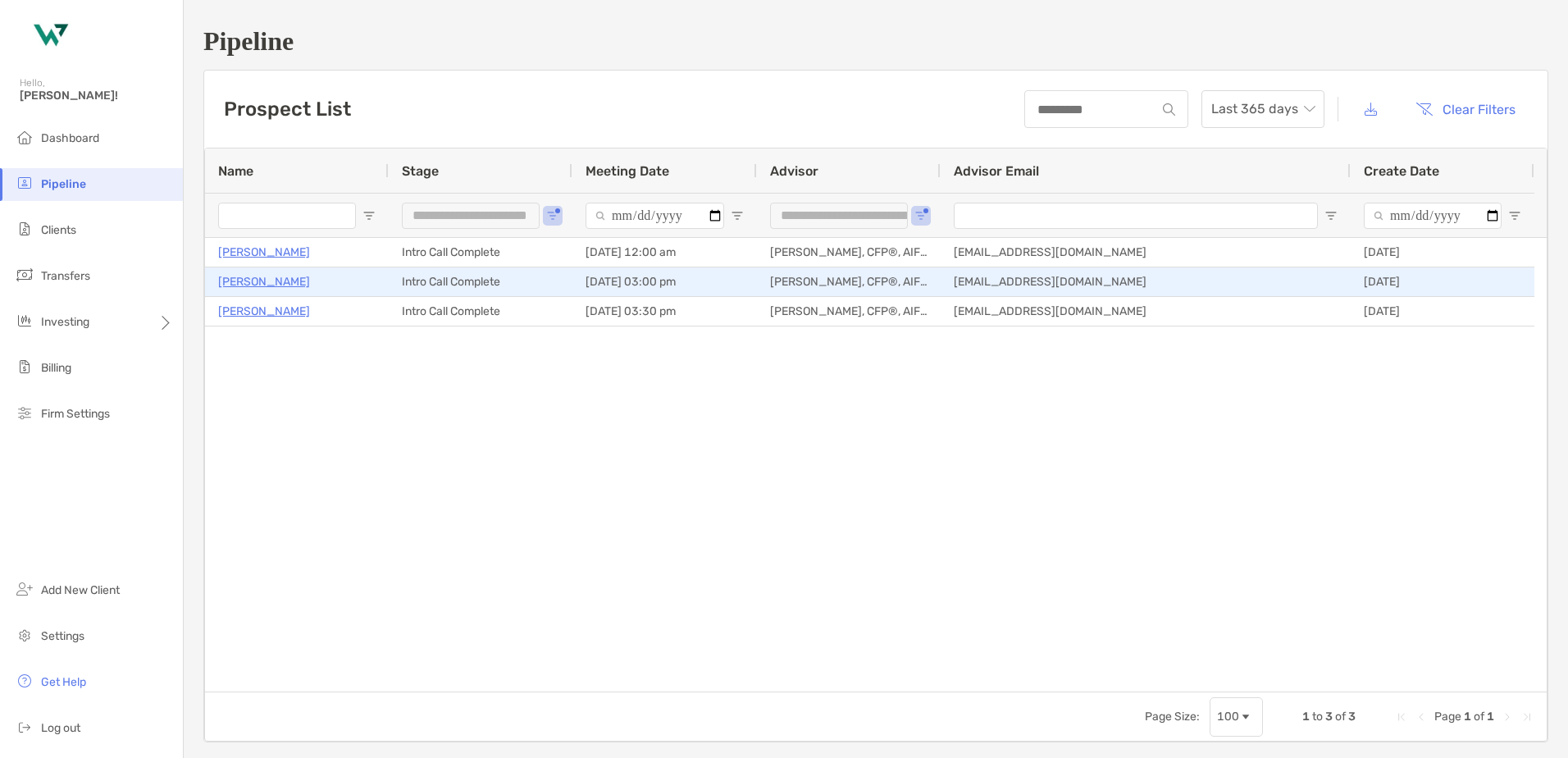
click at [254, 283] on p "Al Corbett" at bounding box center [264, 282] width 92 height 20
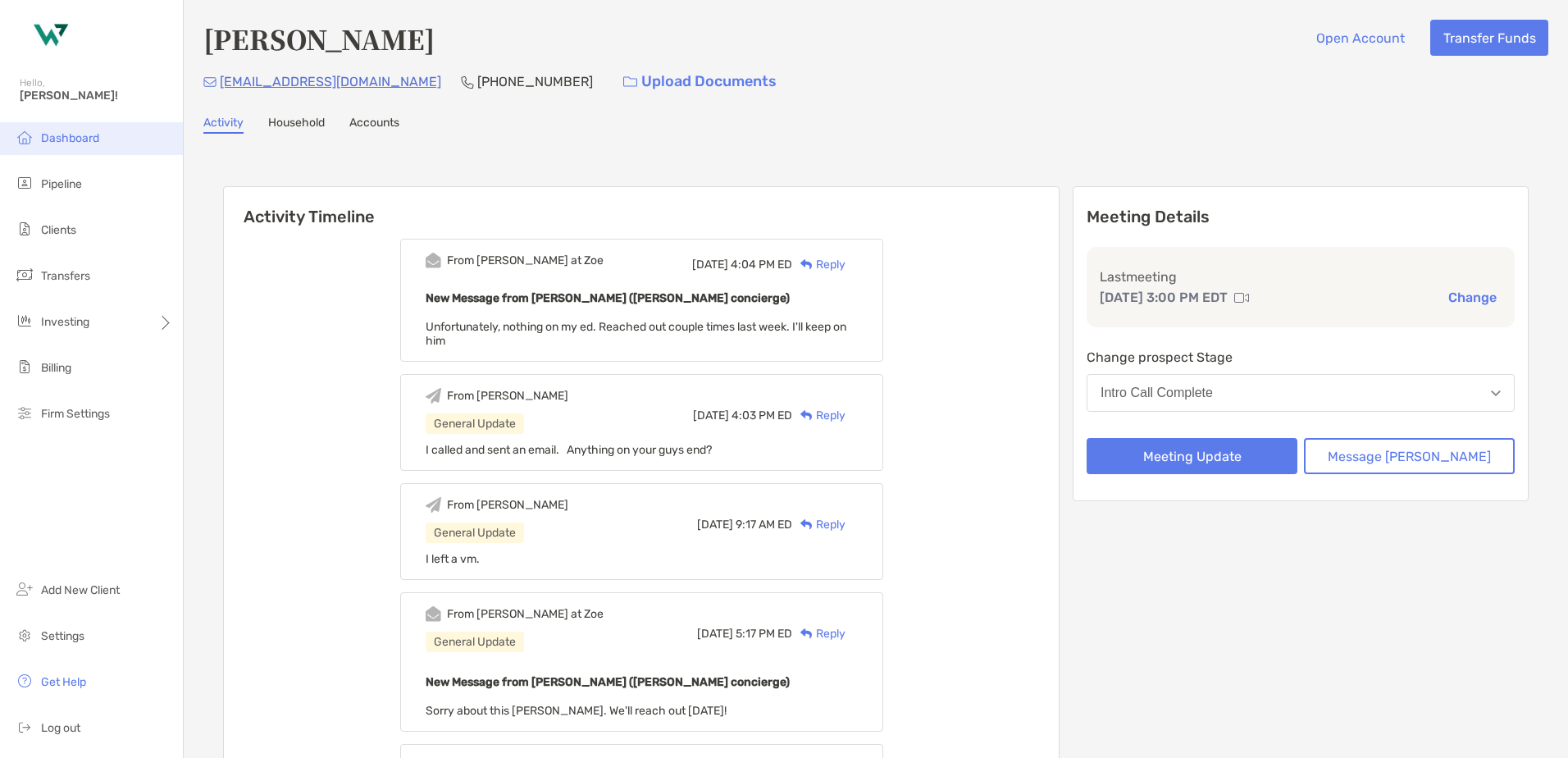
click at [73, 143] on span "Dashboard" at bounding box center [70, 138] width 58 height 14
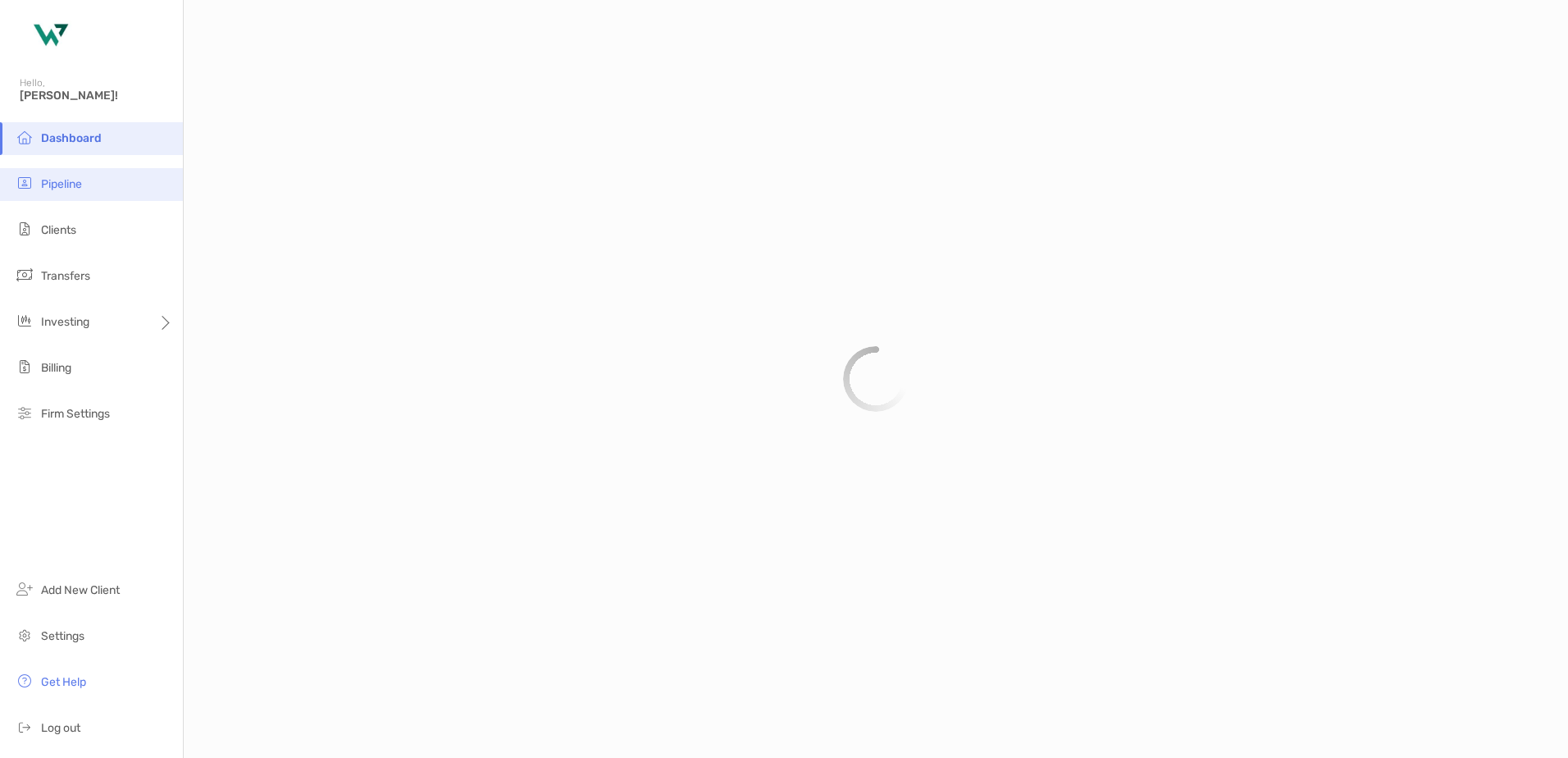
click at [69, 178] on span "Pipeline" at bounding box center [61, 184] width 41 height 14
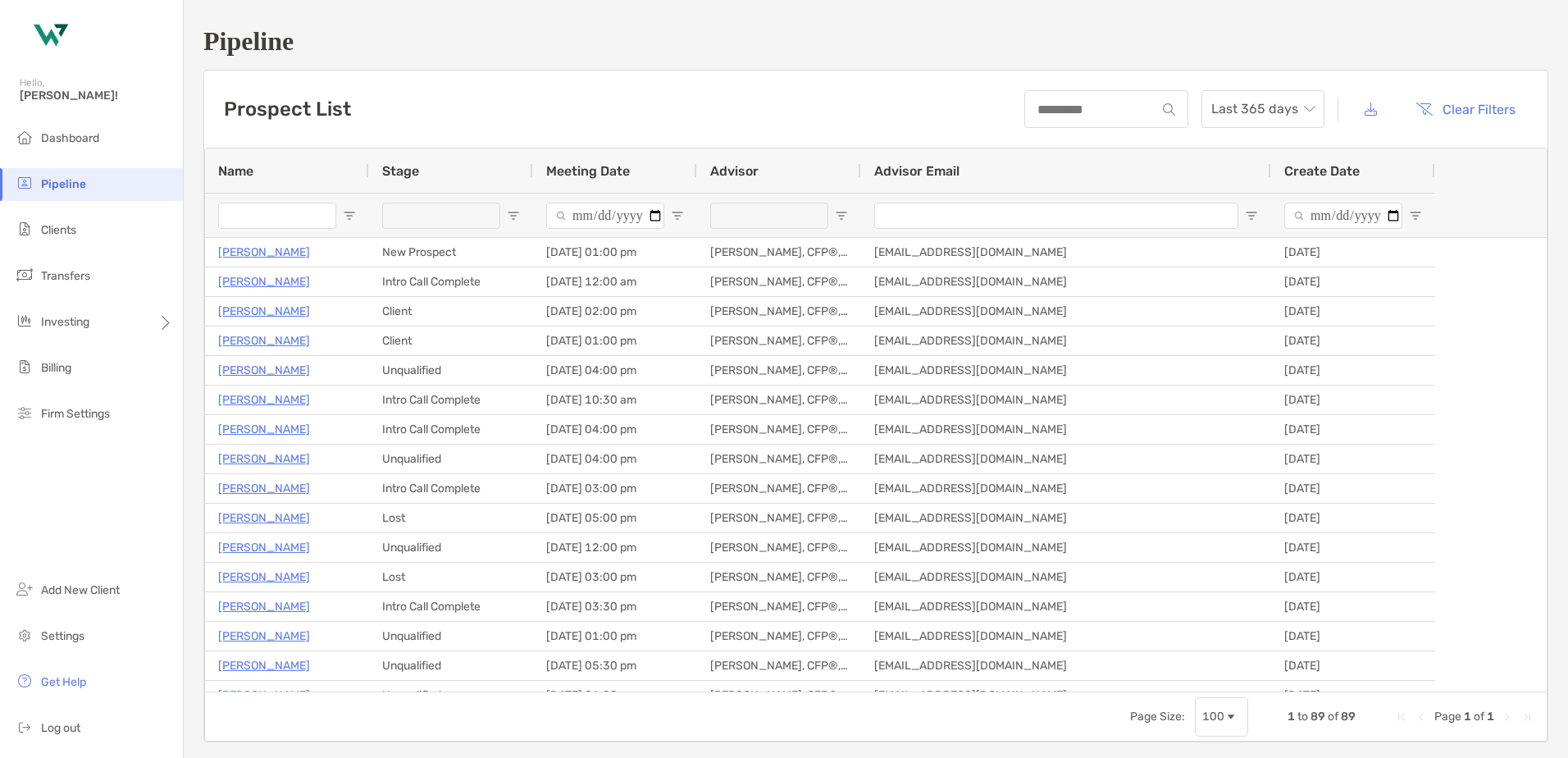
type input "**********"
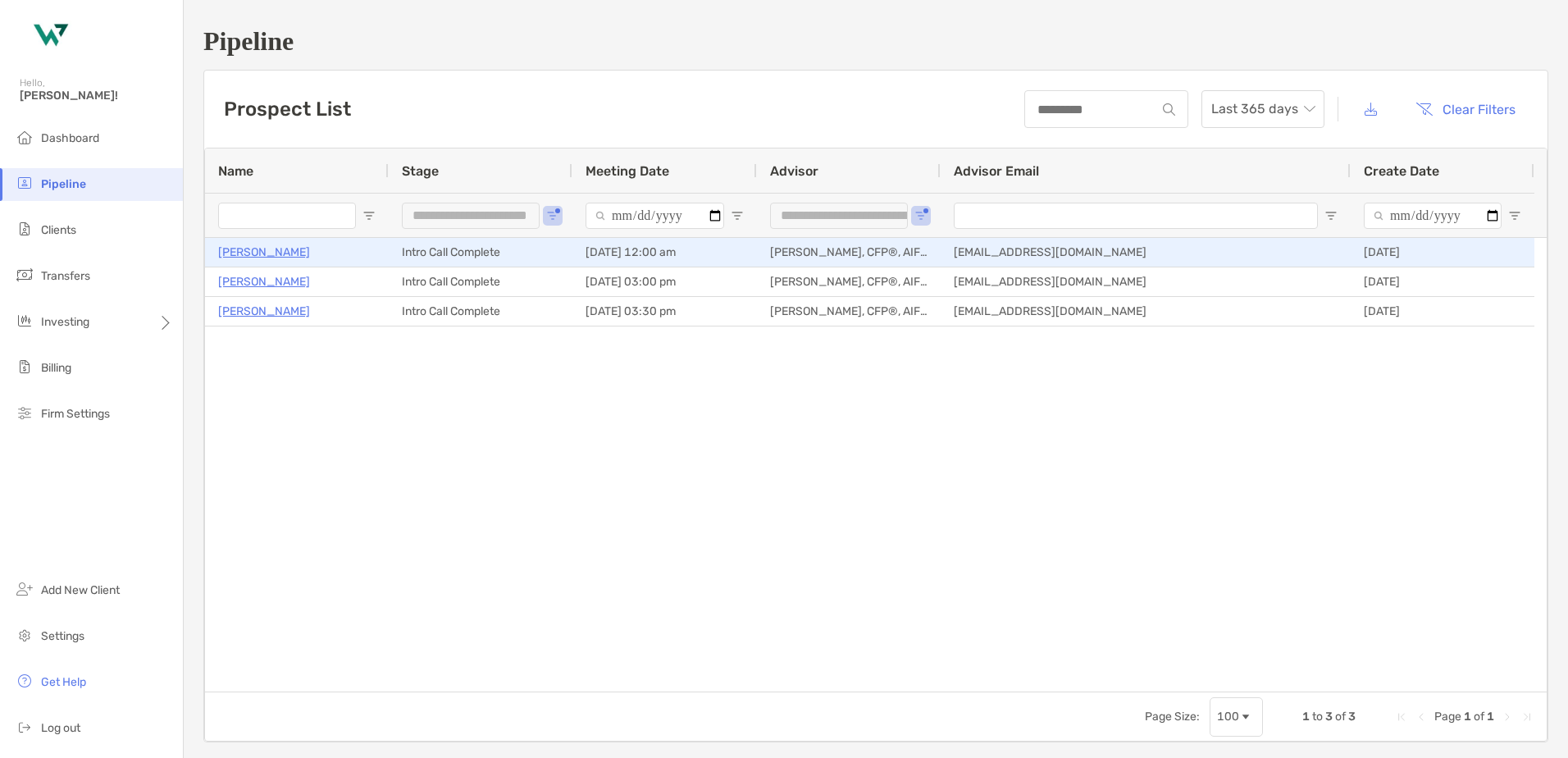
click at [281, 250] on p "Mark Bienvenu" at bounding box center [264, 251] width 92 height 20
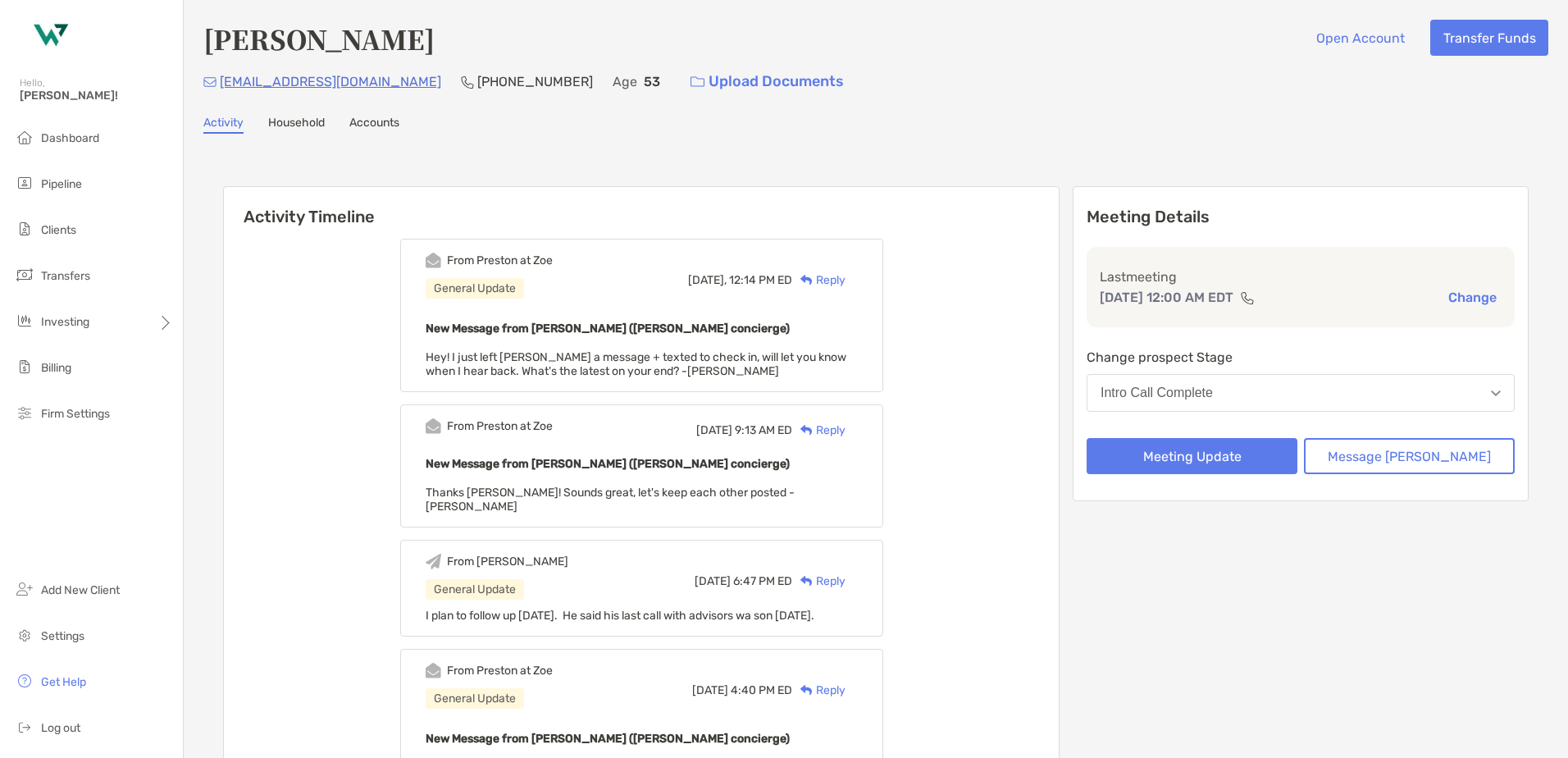
click at [846, 282] on div "Reply" at bounding box center [819, 281] width 54 height 18
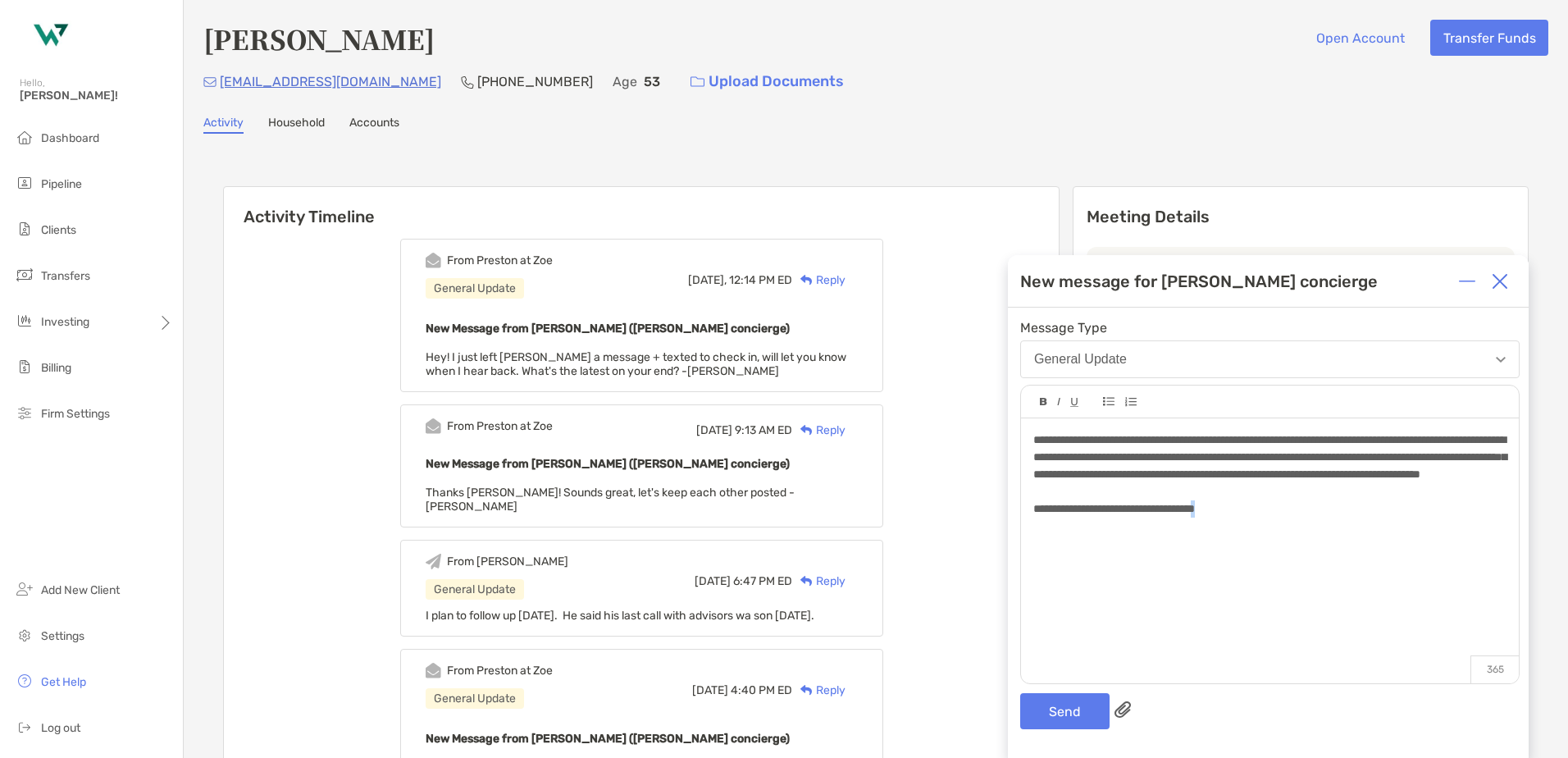
drag, startPoint x: 1244, startPoint y: 527, endPoint x: 1234, endPoint y: 533, distance: 11.7
click at [1234, 517] on div "**********" at bounding box center [1269, 509] width 473 height 18
click at [1086, 711] on button "Send" at bounding box center [1065, 710] width 90 height 36
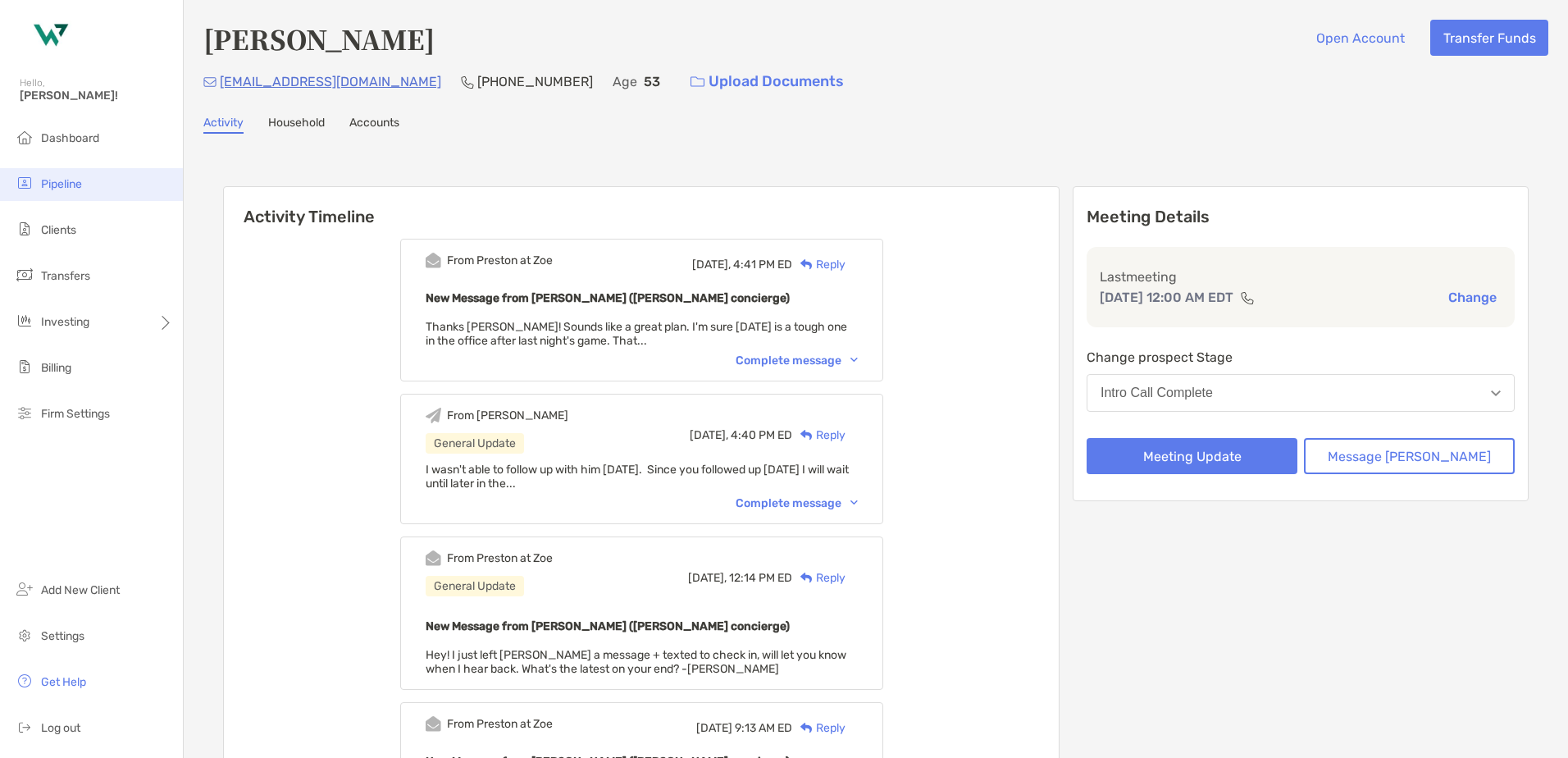
click at [66, 180] on span "Pipeline" at bounding box center [61, 184] width 41 height 14
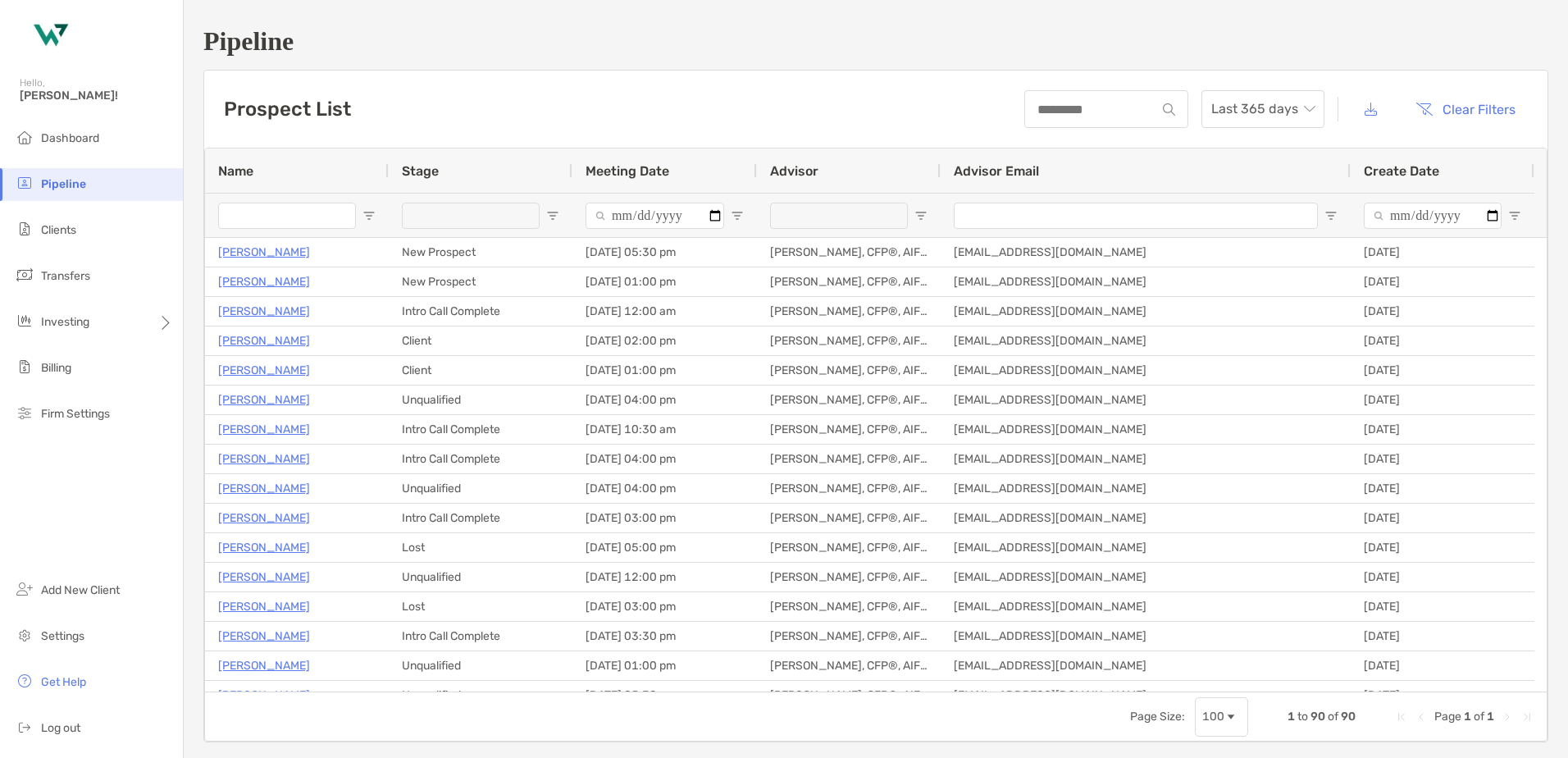
type input "**********"
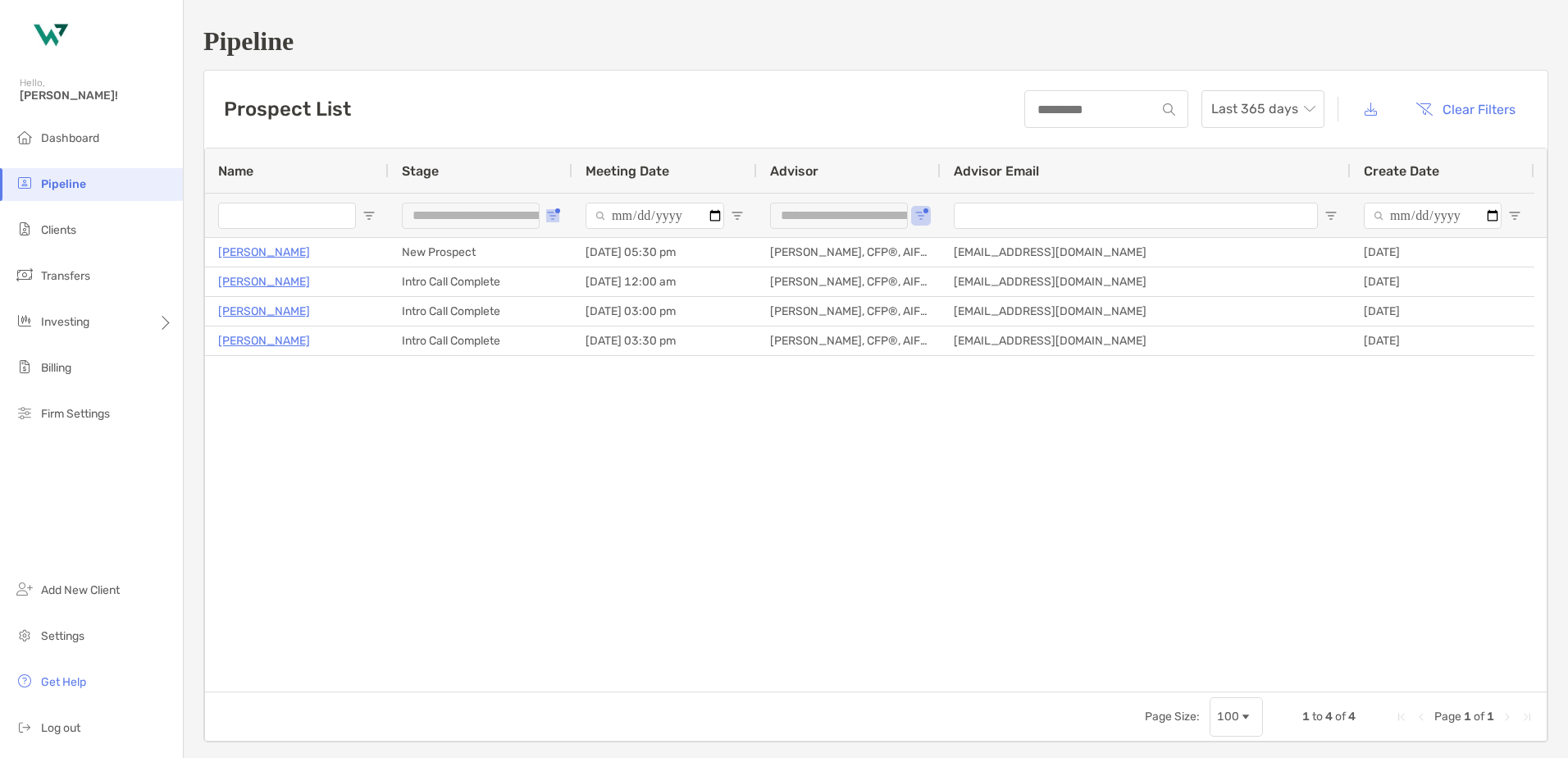
click at [549, 214] on span "Open Filter Menu" at bounding box center [552, 215] width 13 height 13
type input "**********"
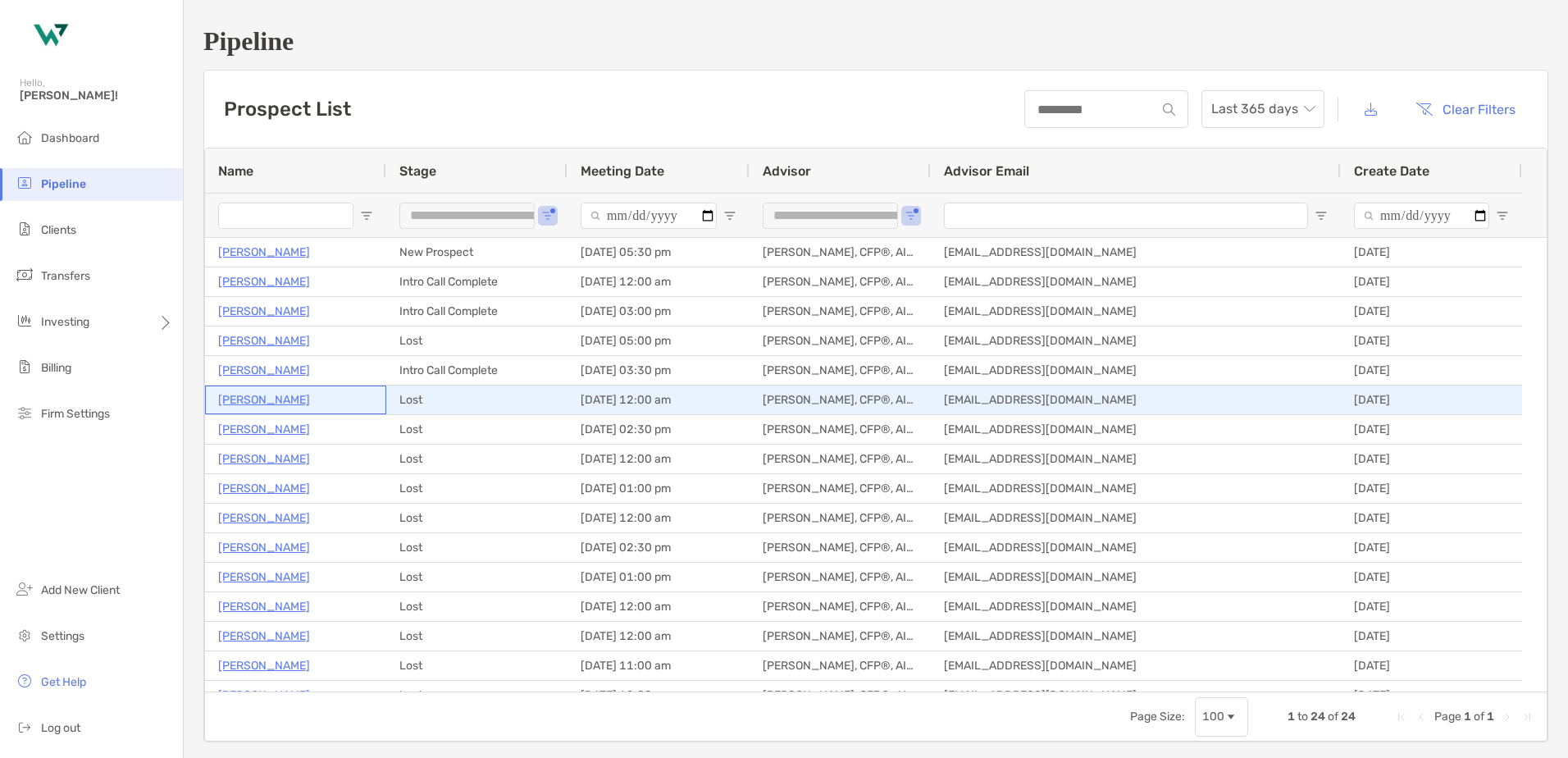
click at [262, 397] on p "[PERSON_NAME]" at bounding box center [264, 399] width 92 height 20
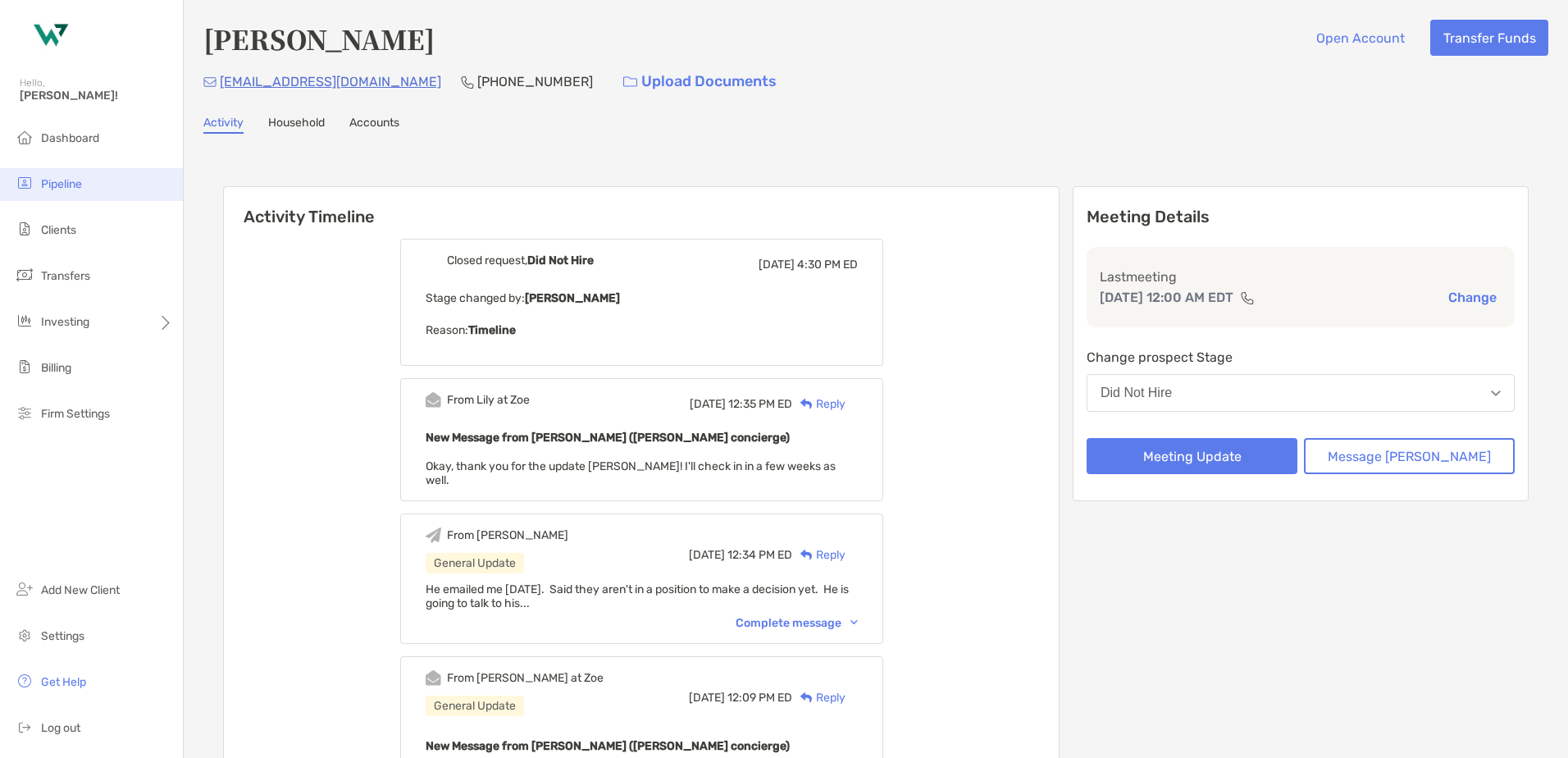
click at [60, 189] on span "Pipeline" at bounding box center [61, 184] width 41 height 14
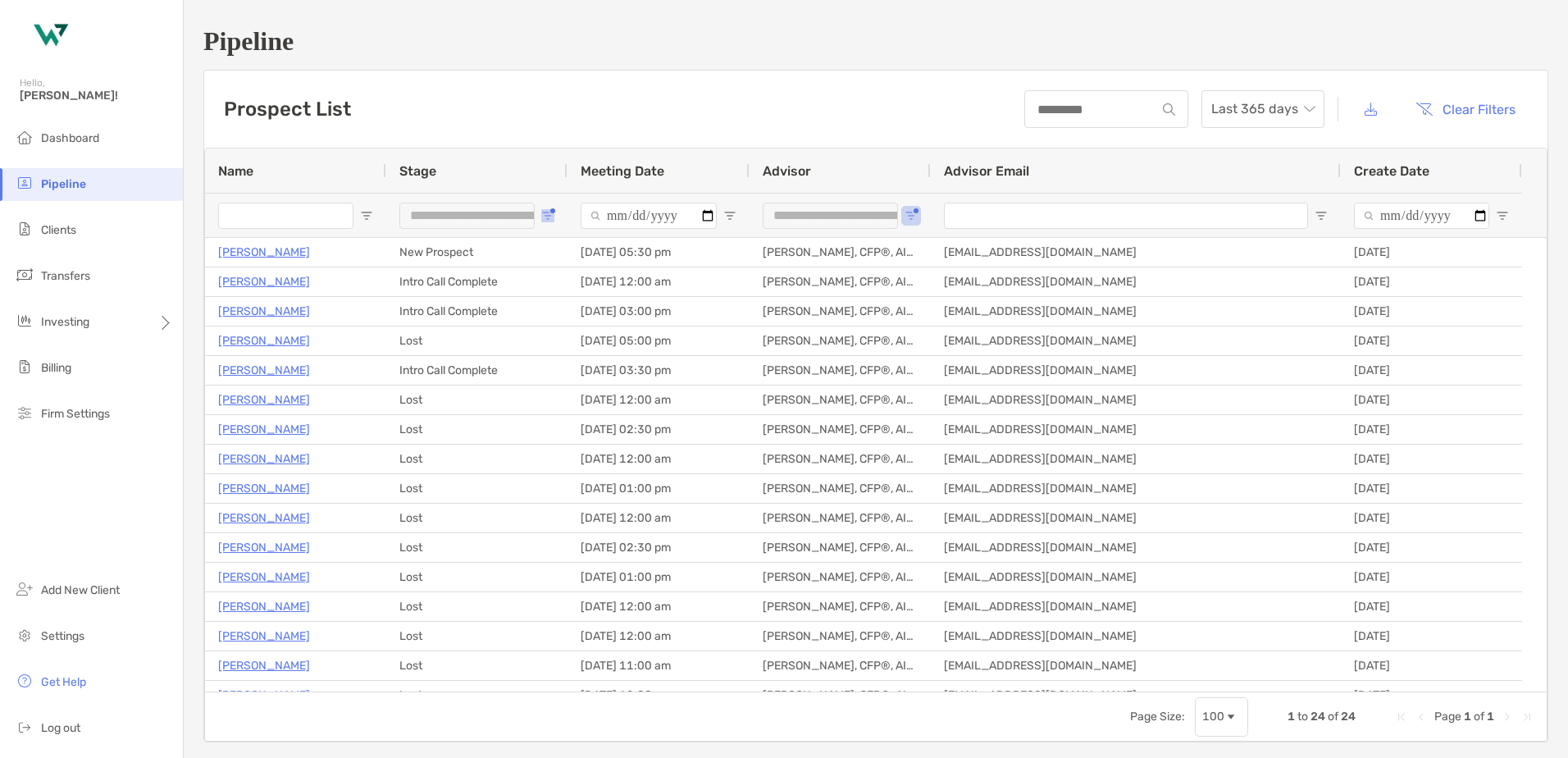
click at [546, 219] on span "Open Filter Menu" at bounding box center [547, 215] width 13 height 13
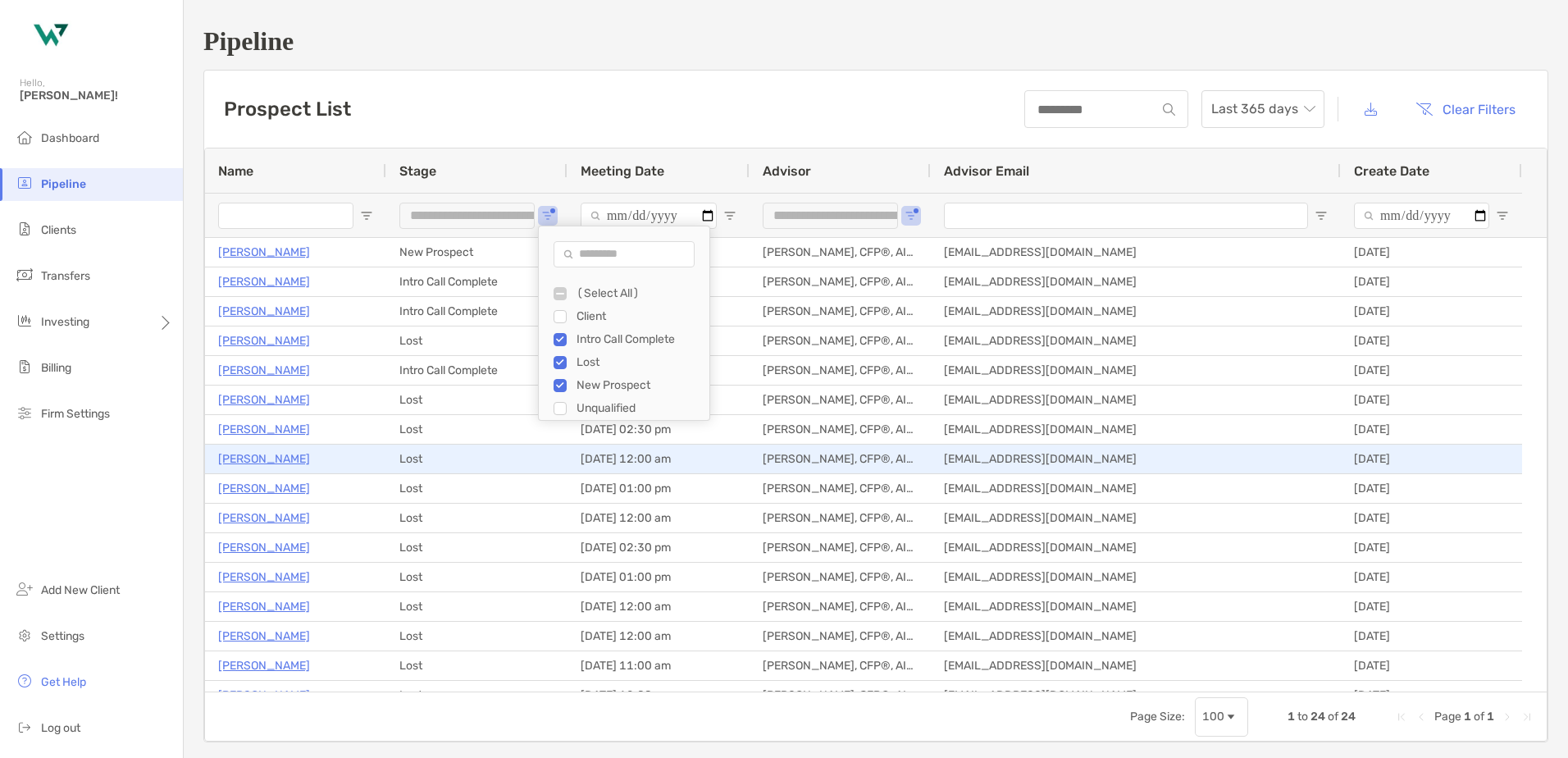
click at [412, 459] on div "Lost" at bounding box center [477, 458] width 181 height 28
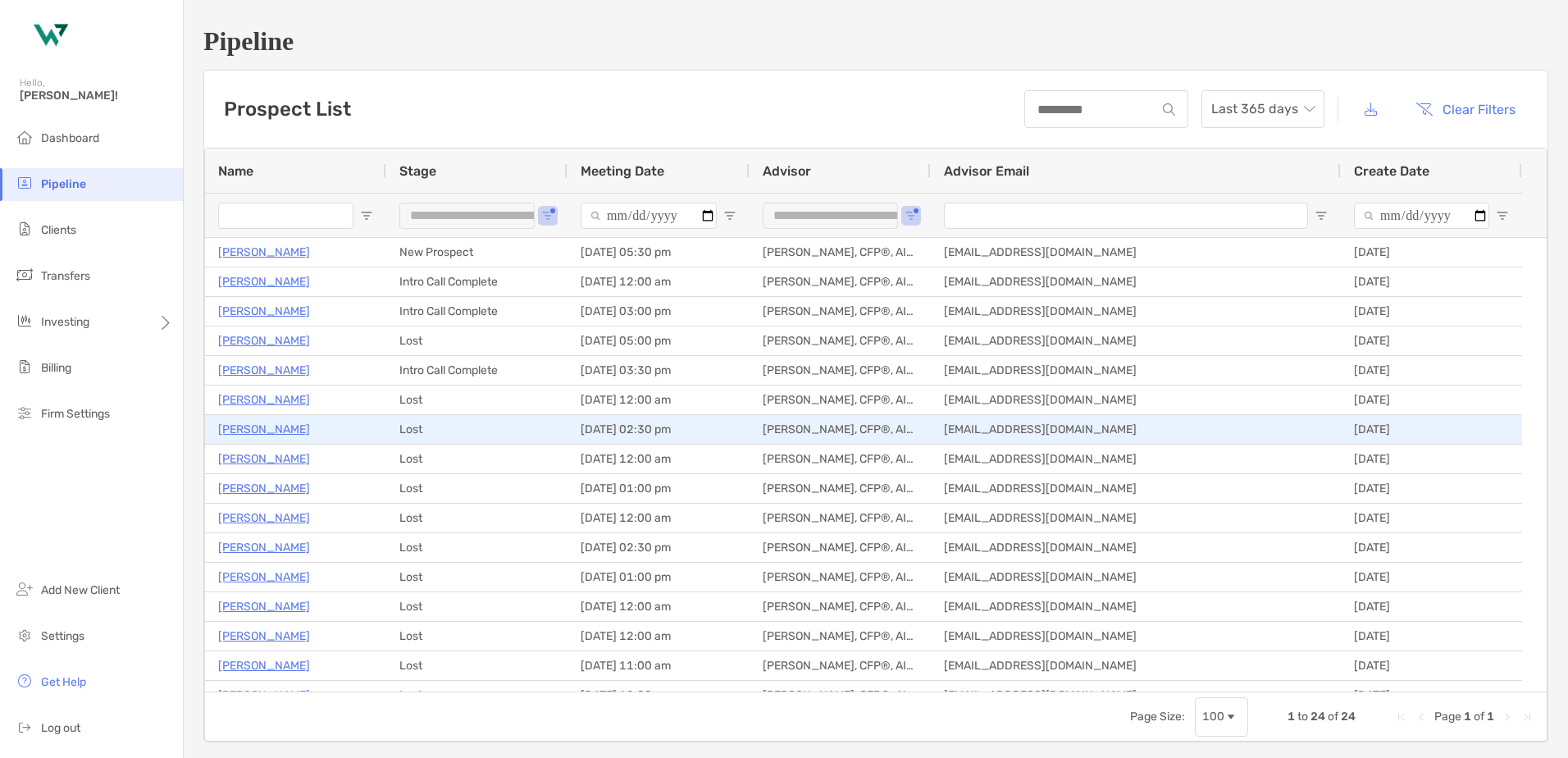
click at [247, 430] on p "Ella Phillips" at bounding box center [264, 429] width 92 height 20
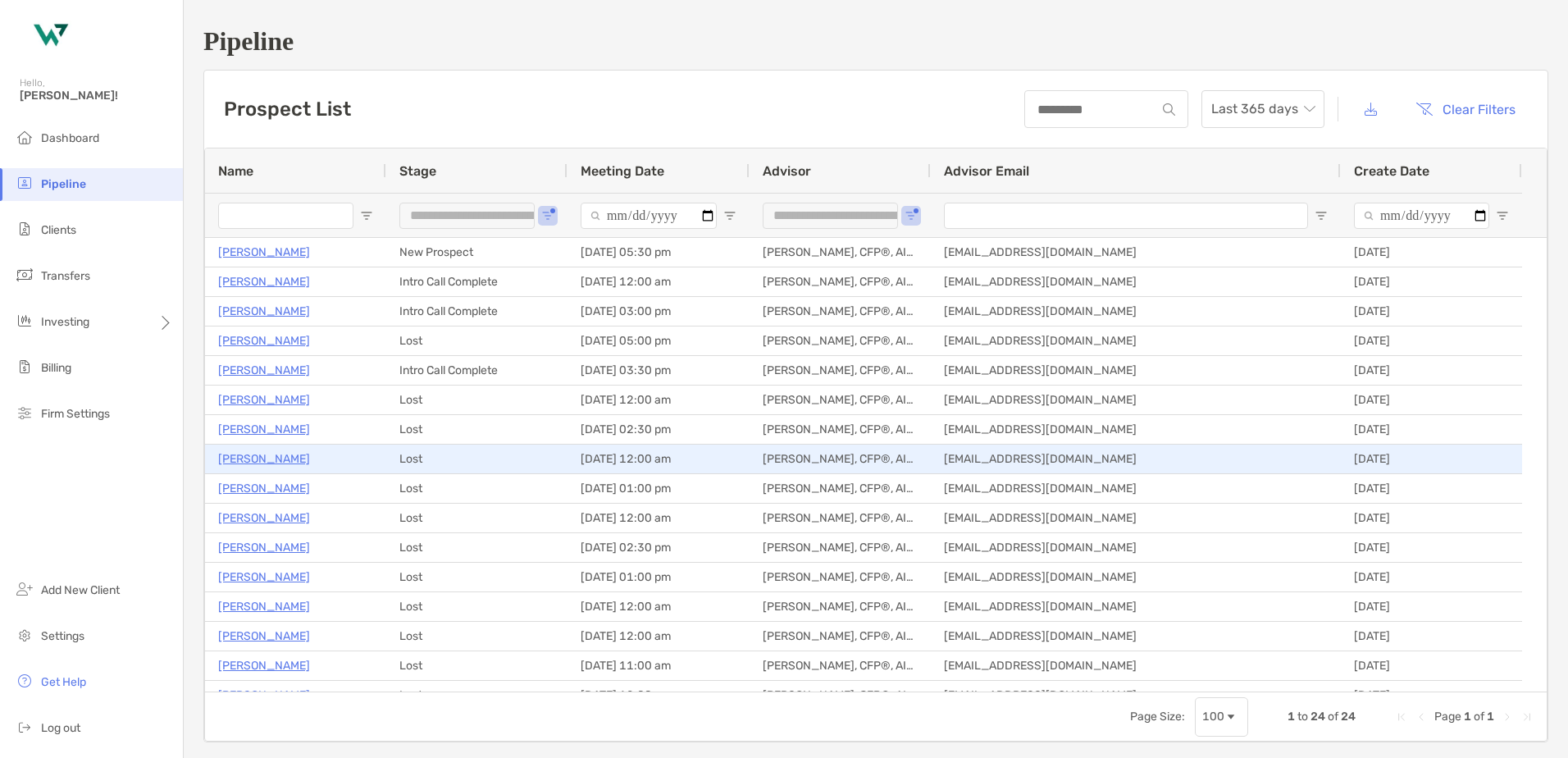
click at [269, 463] on p "Donna Vigilante" at bounding box center [264, 458] width 92 height 20
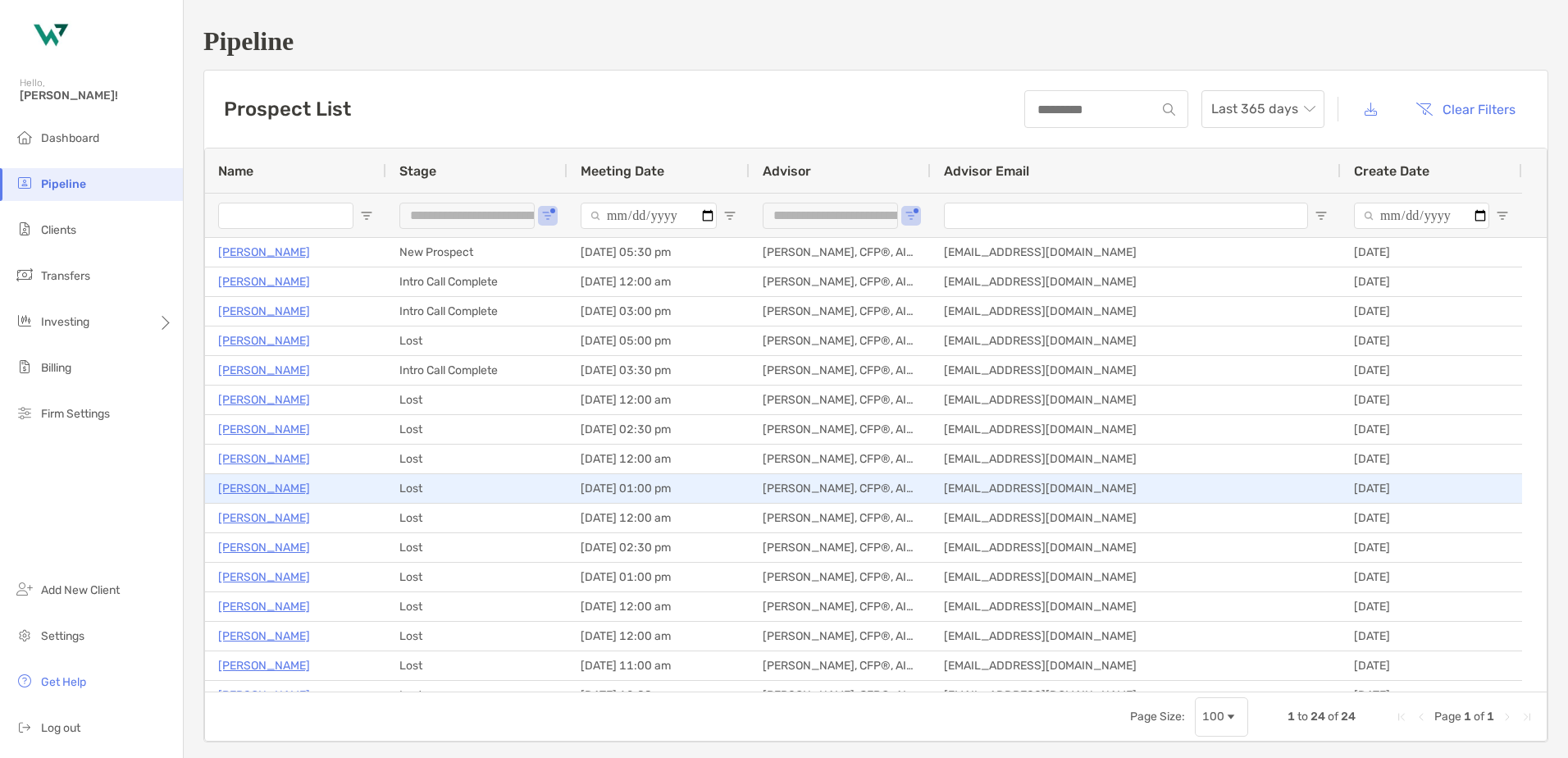
click at [256, 489] on p "Tzvi Wygoda" at bounding box center [264, 488] width 92 height 20
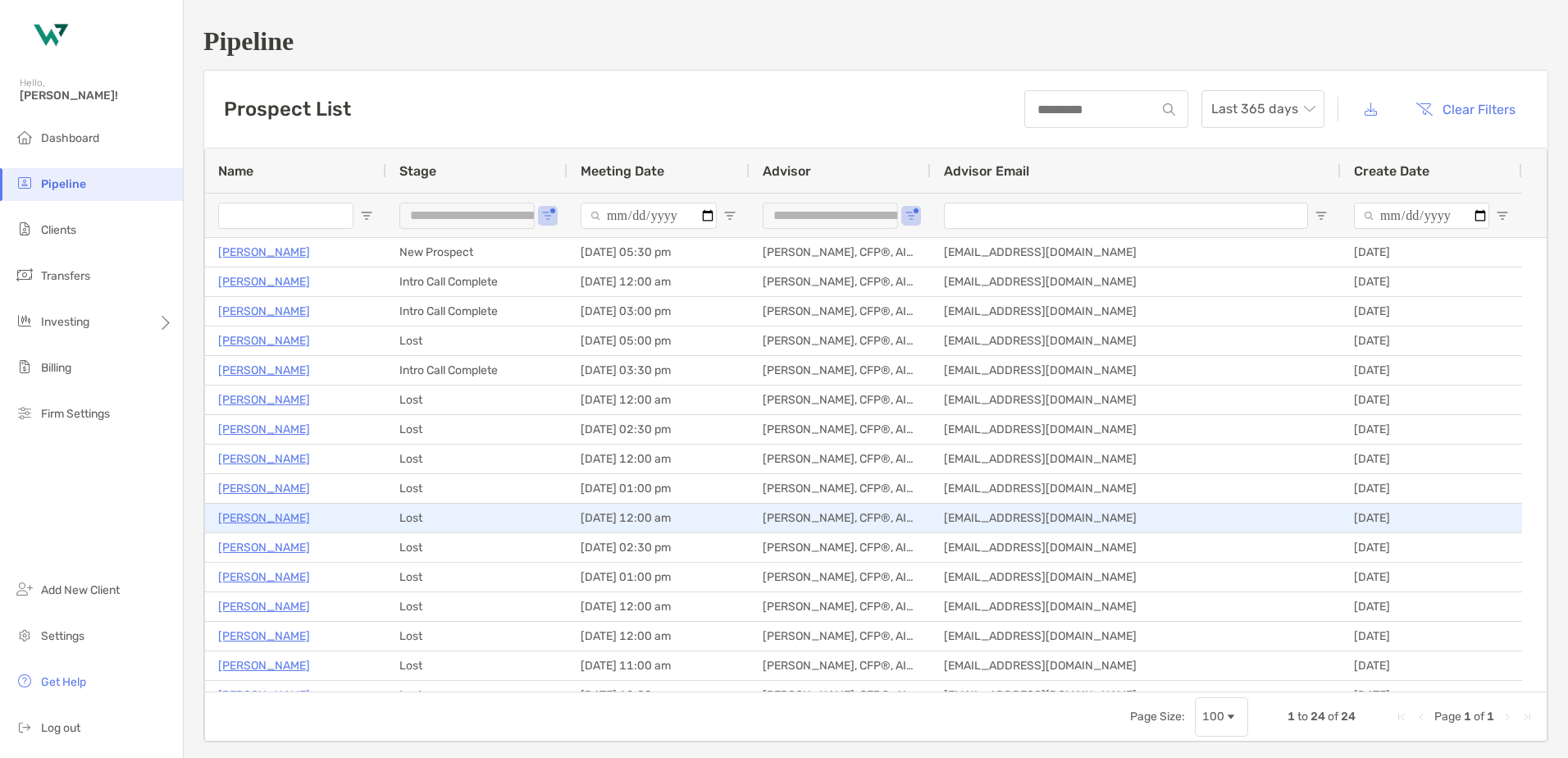
click at [263, 520] on p "[PERSON_NAME]" at bounding box center [264, 517] width 92 height 20
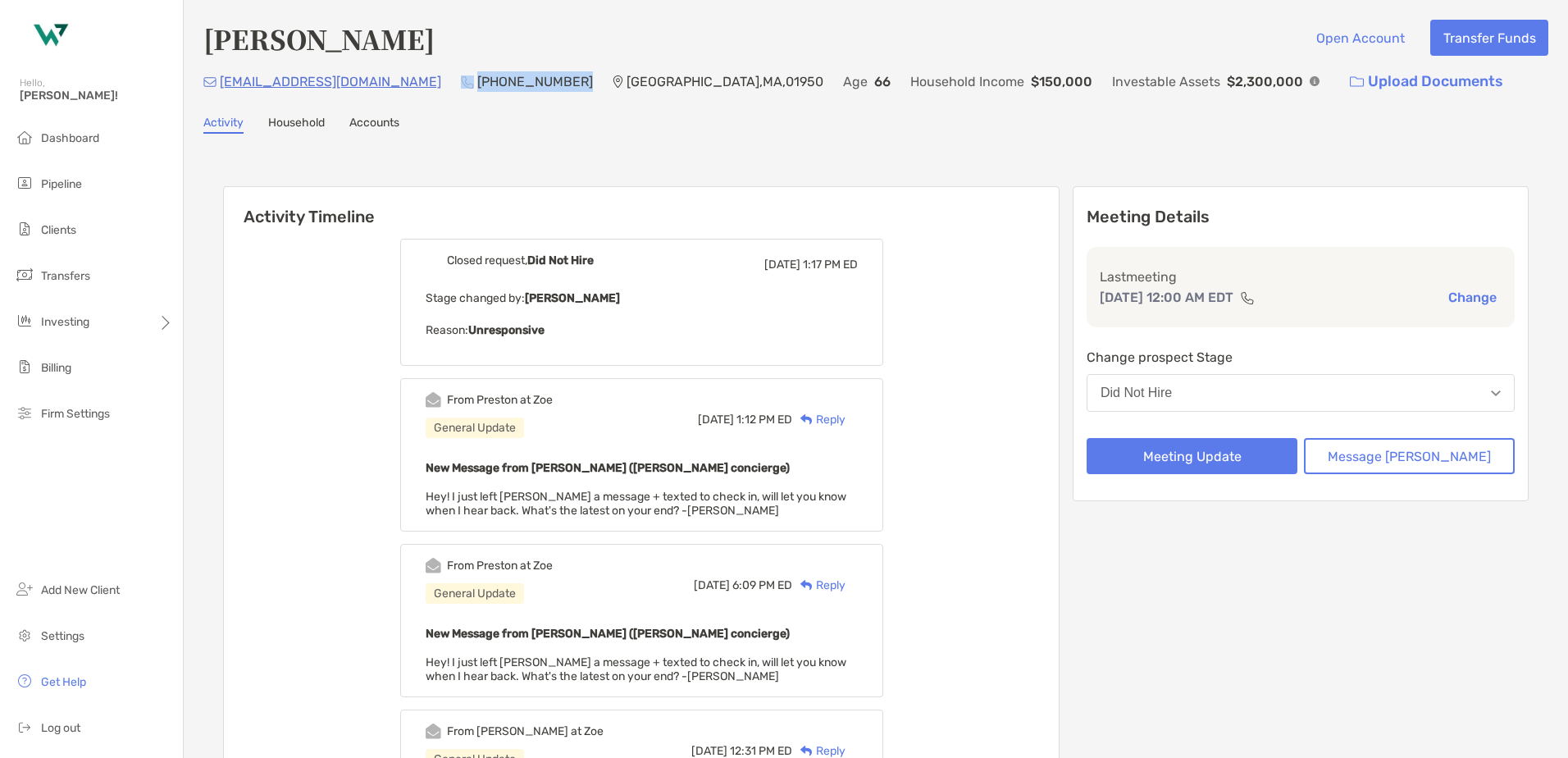
drag, startPoint x: 481, startPoint y: 80, endPoint x: 380, endPoint y: 84, distance: 101.1
click at [380, 84] on div "[EMAIL_ADDRESS][DOMAIN_NAME] [PHONE_NUMBER] [GEOGRAPHIC_DATA] Age [DEMOGRAPHIC_…" at bounding box center [876, 82] width 1345 height 35
drag, startPoint x: 428, startPoint y: 82, endPoint x: 318, endPoint y: 166, distance: 138.4
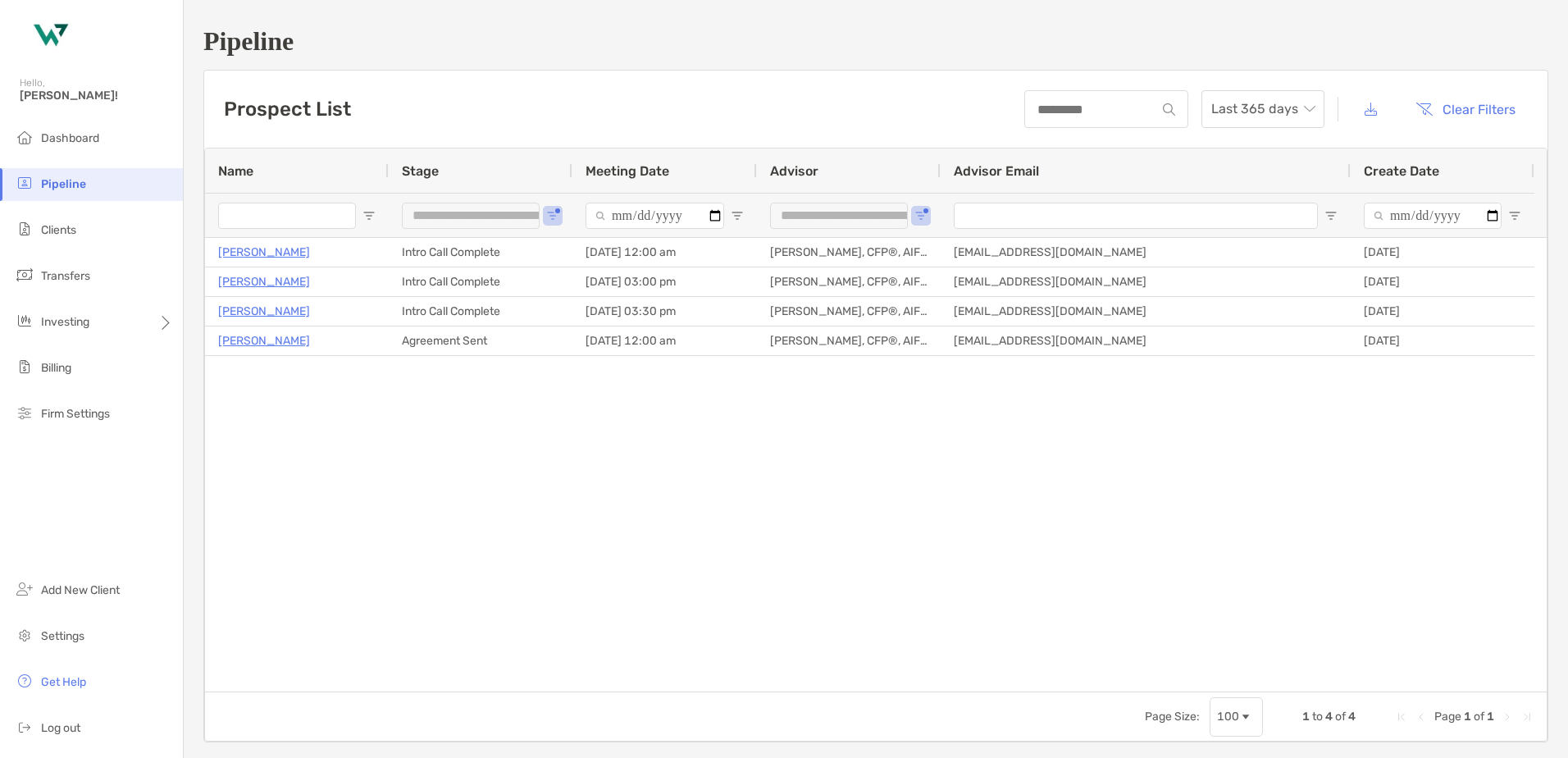
click at [308, 457] on div "[PERSON_NAME] Agreement Sent [DATE] 12:00 am [PERSON_NAME], CFP®, AIF®, CPFA [E…" at bounding box center [875, 464] width 1342 height 453
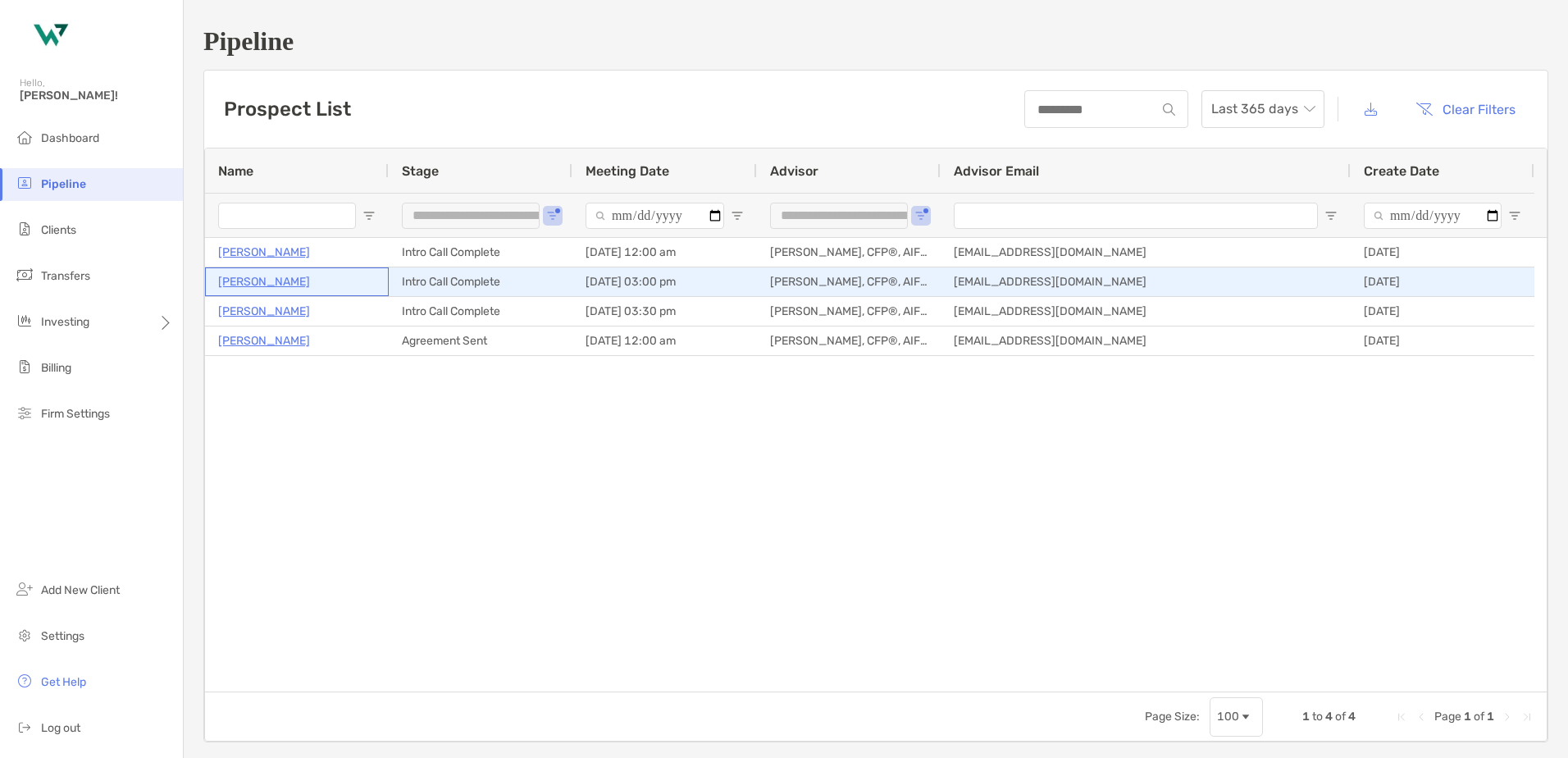
click at [258, 282] on p "[PERSON_NAME]" at bounding box center [264, 282] width 92 height 20
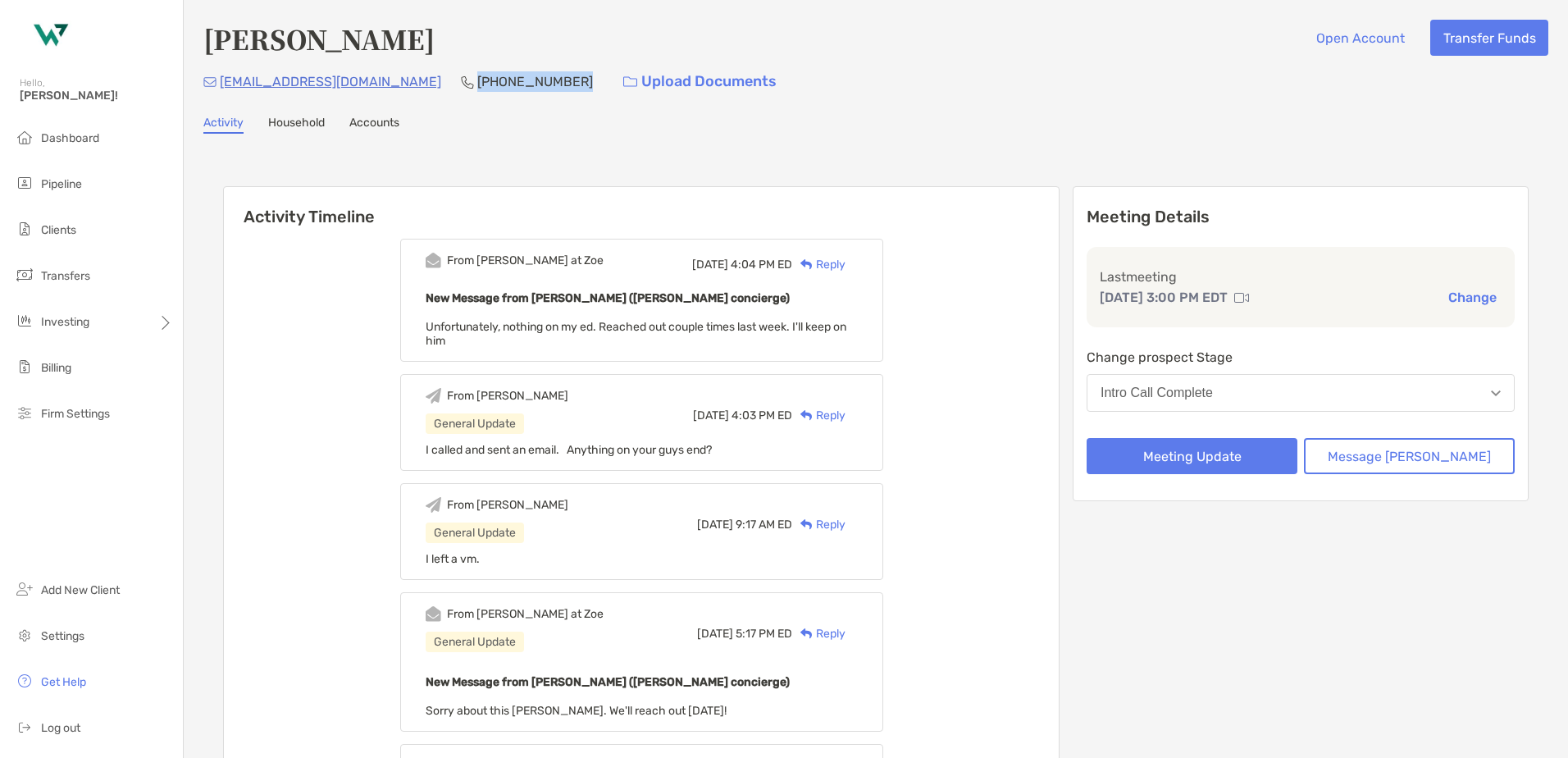
drag, startPoint x: 494, startPoint y: 81, endPoint x: 397, endPoint y: 76, distance: 97.1
click at [397, 76] on div "keagle6591@gmail.com (301) 908-9704 Upload Documents" at bounding box center [876, 82] width 1345 height 35
copy p "[PHONE_NUMBER]"
click at [846, 267] on div "Reply" at bounding box center [819, 265] width 54 height 18
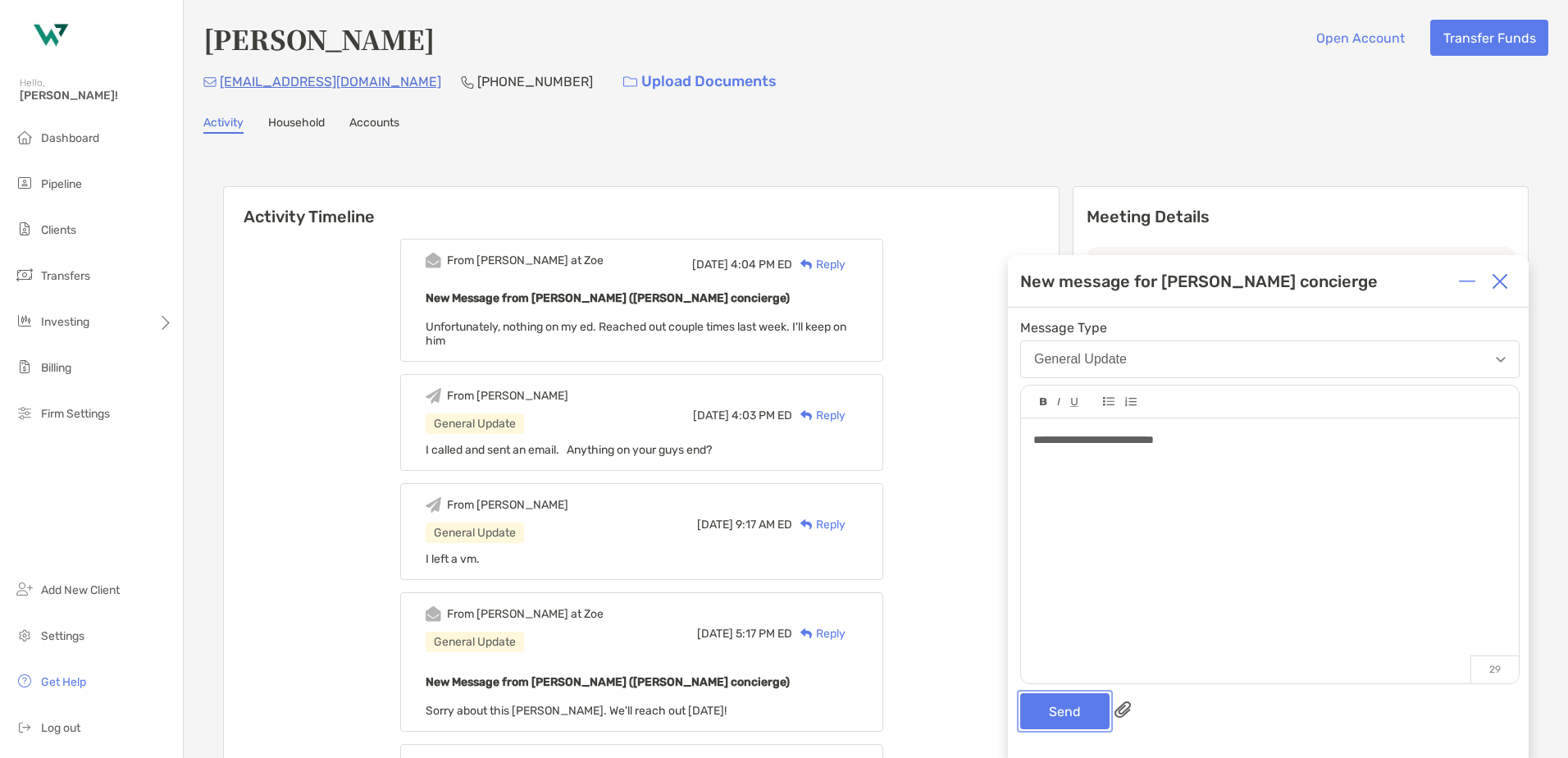
click at [1052, 717] on button "Send" at bounding box center [1065, 710] width 90 height 36
